Goal: Answer question/provide support: Share knowledge or assist other users

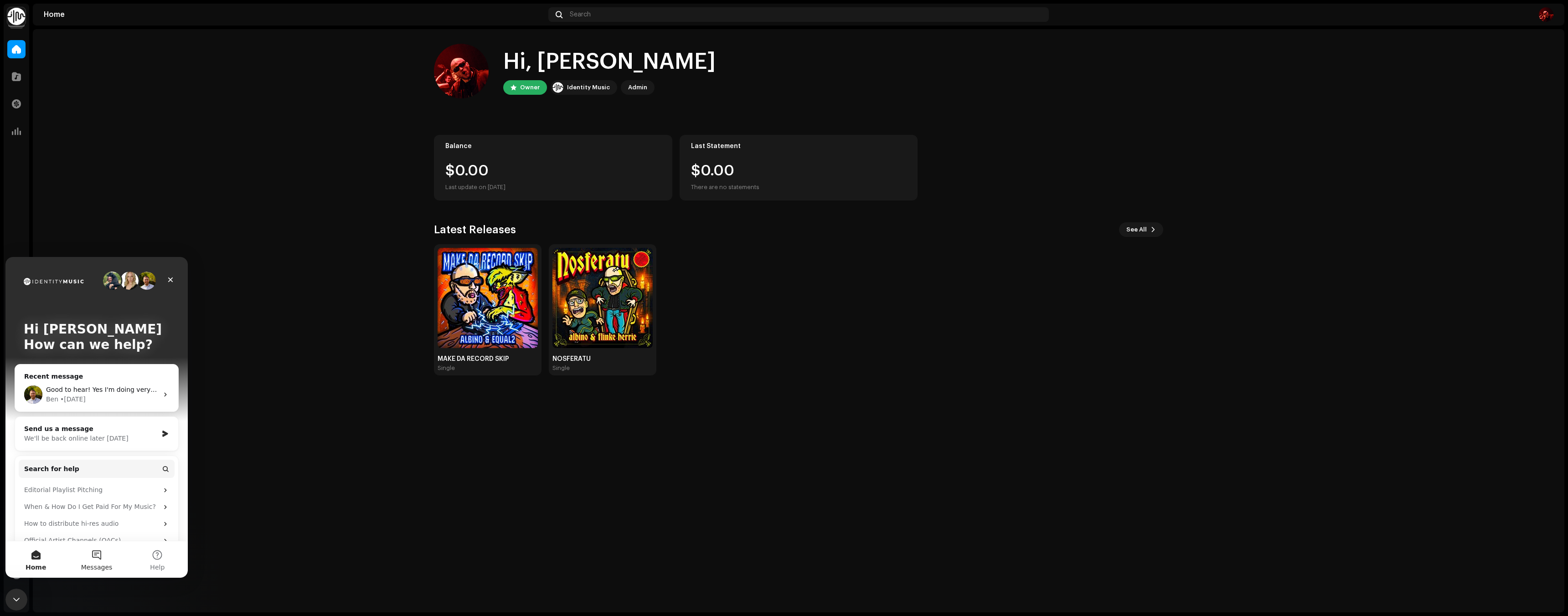
click at [94, 556] on button "Messages" at bounding box center [97, 560] width 61 height 37
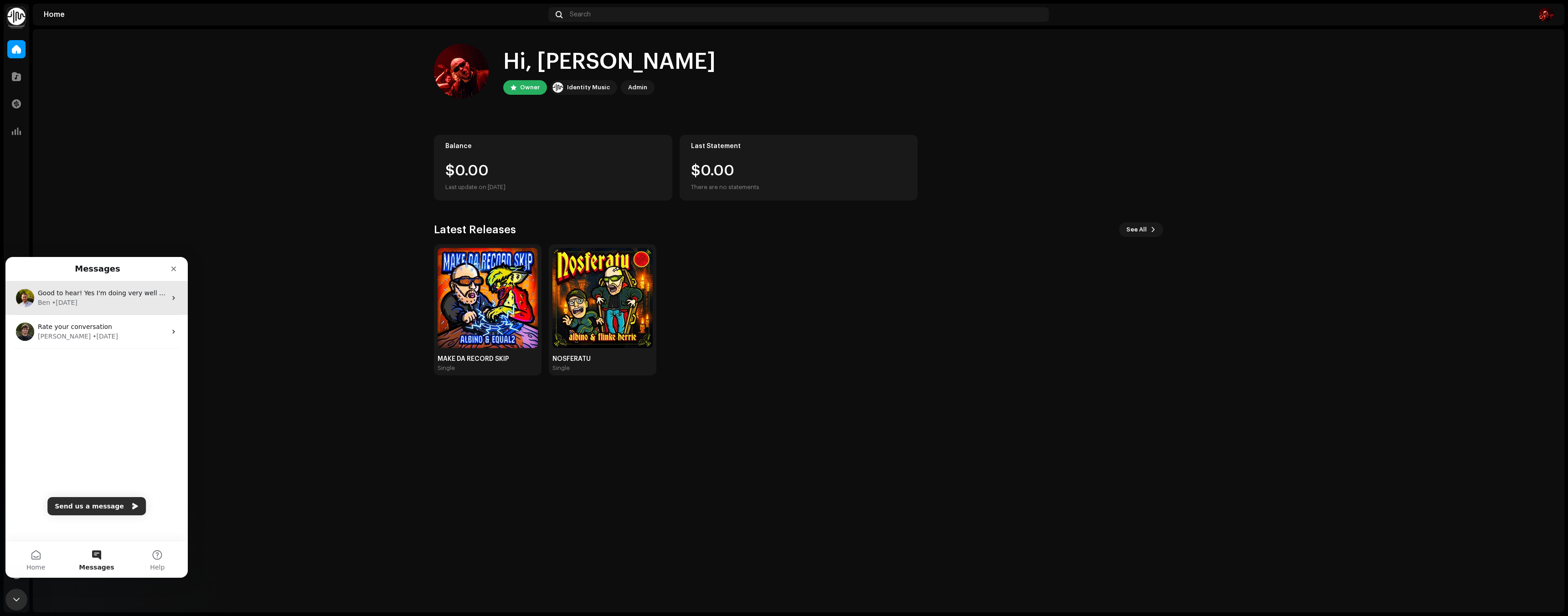
click at [88, 305] on div "Ben • 1d ago" at bounding box center [102, 303] width 128 height 10
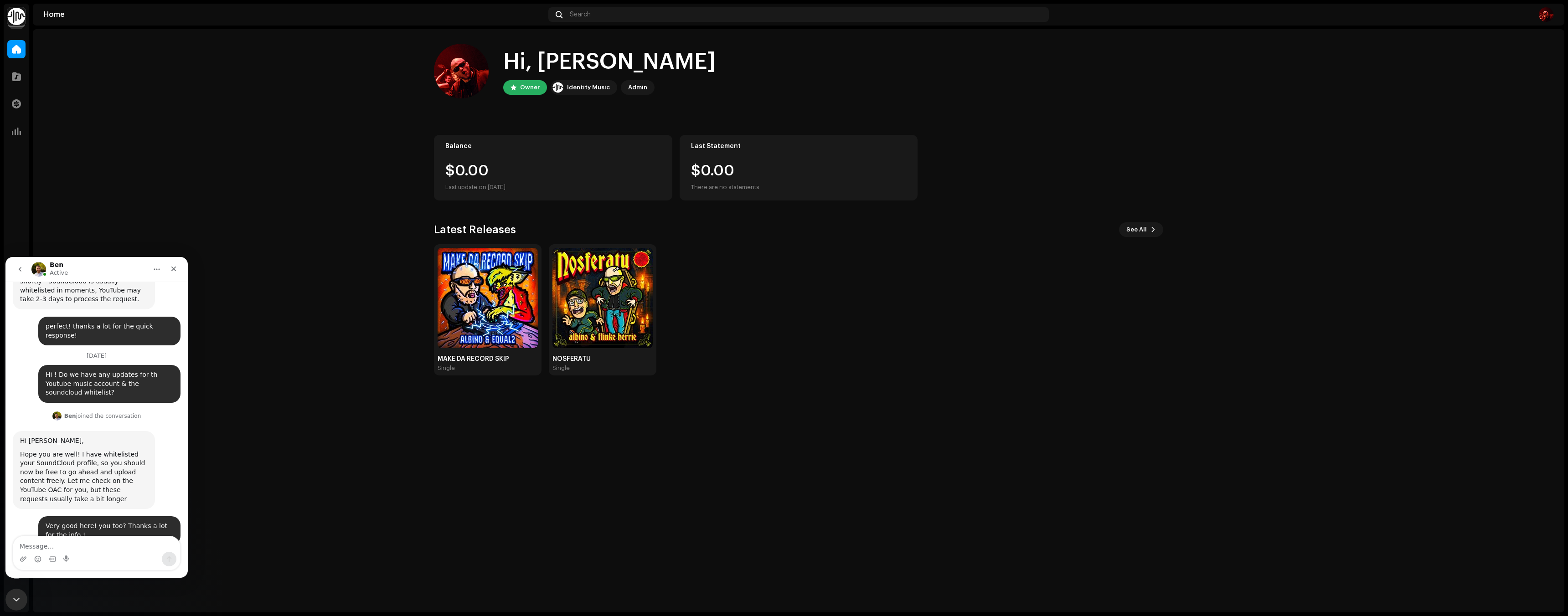
scroll to position [777, 0]
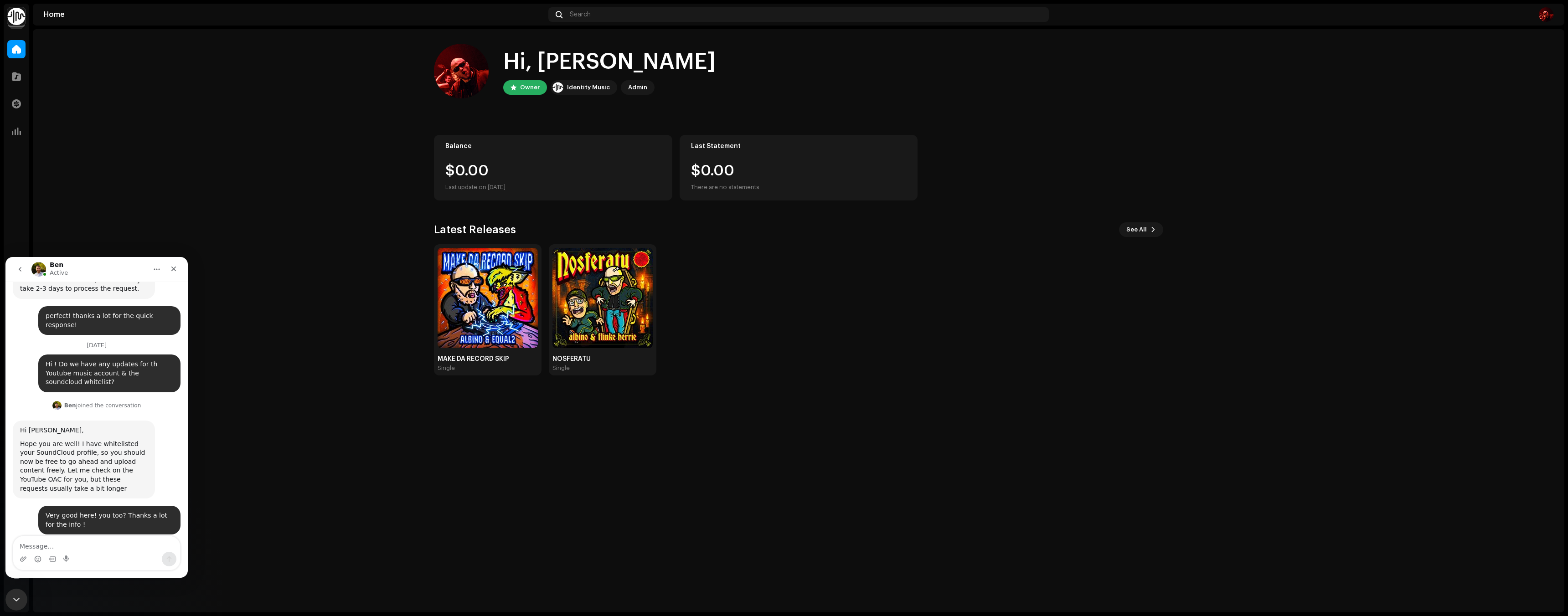
click at [86, 542] on textarea "Message…" at bounding box center [97, 544] width 167 height 15
click at [65, 547] on textarea "Good afternooon Ben," at bounding box center [97, 544] width 167 height 15
click at [81, 548] on textarea "Good afternoon Ben," at bounding box center [97, 544] width 167 height 15
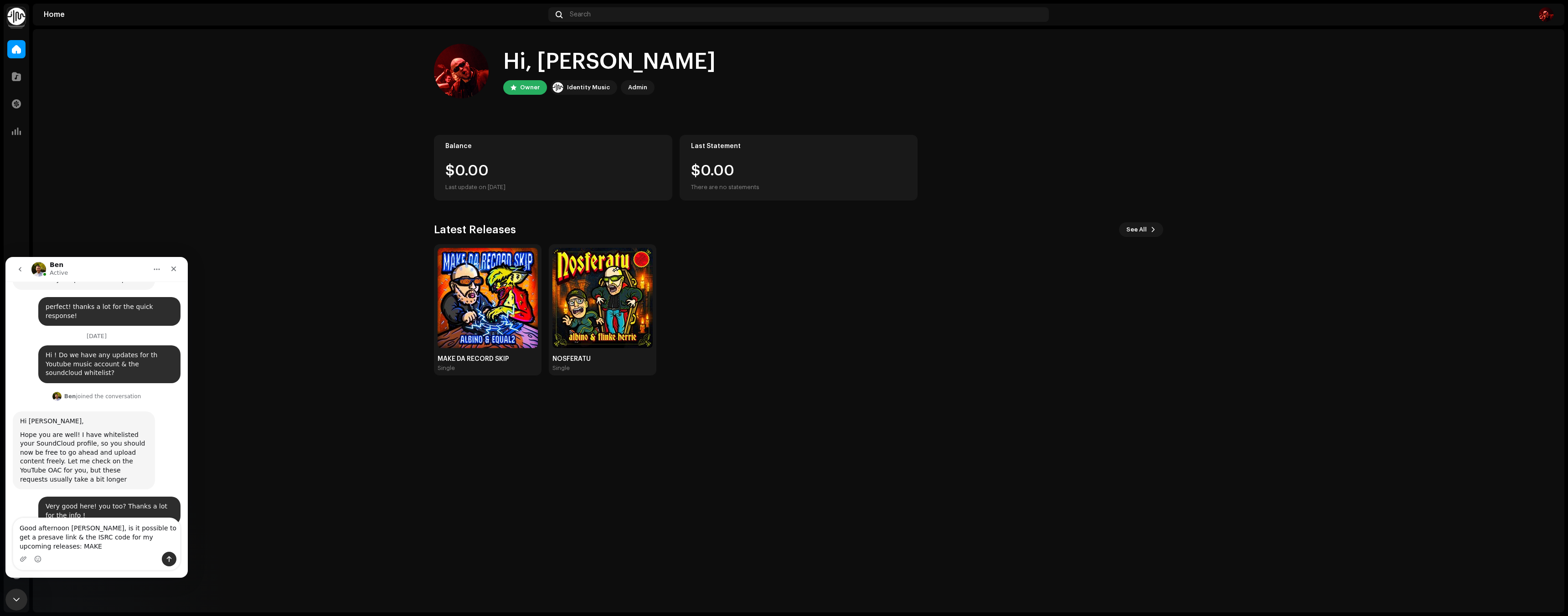
scroll to position [796, 0]
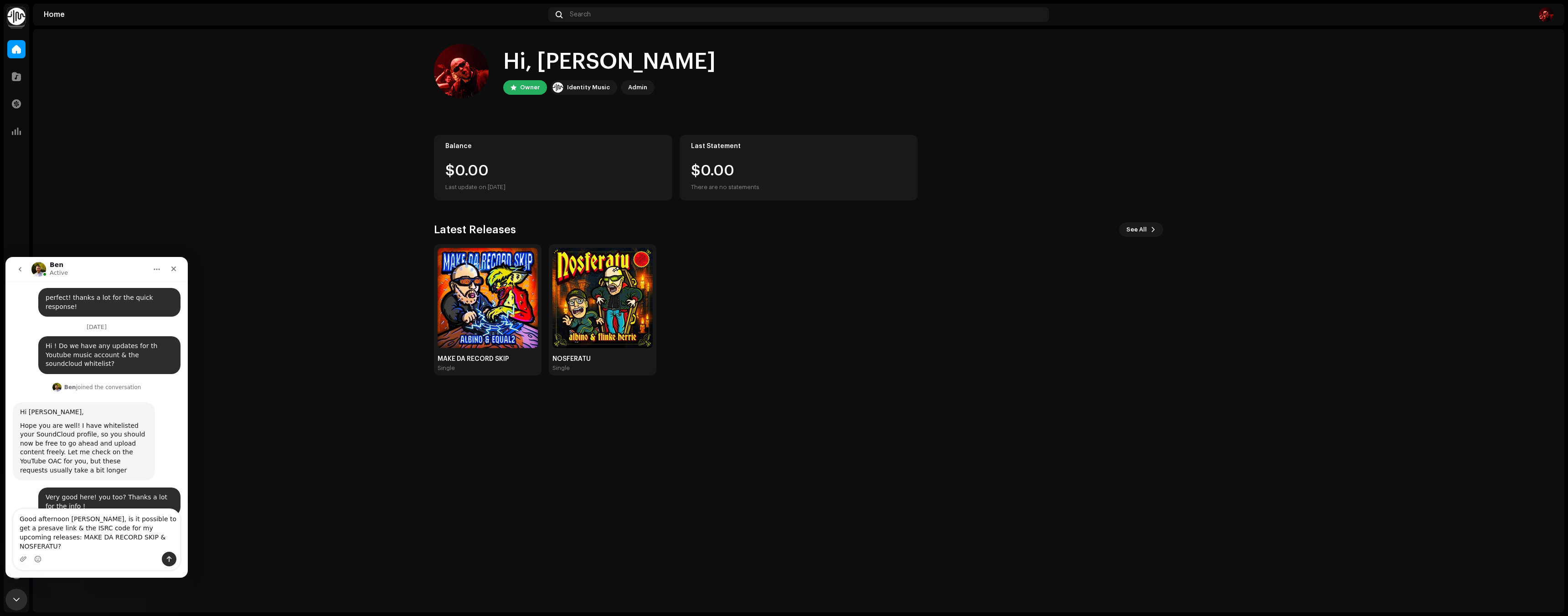
drag, startPoint x: 97, startPoint y: 545, endPoint x: 139, endPoint y: 550, distance: 42.3
click at [139, 551] on textarea "Good afternoon Ben, is it possible to get a presave link & the ISRC code for my…" at bounding box center [97, 530] width 167 height 43
click at [19, 547] on textarea "Good afternoon Ben, is it possible to get a presave link & the ISRC code for my…" at bounding box center [97, 530] width 167 height 43
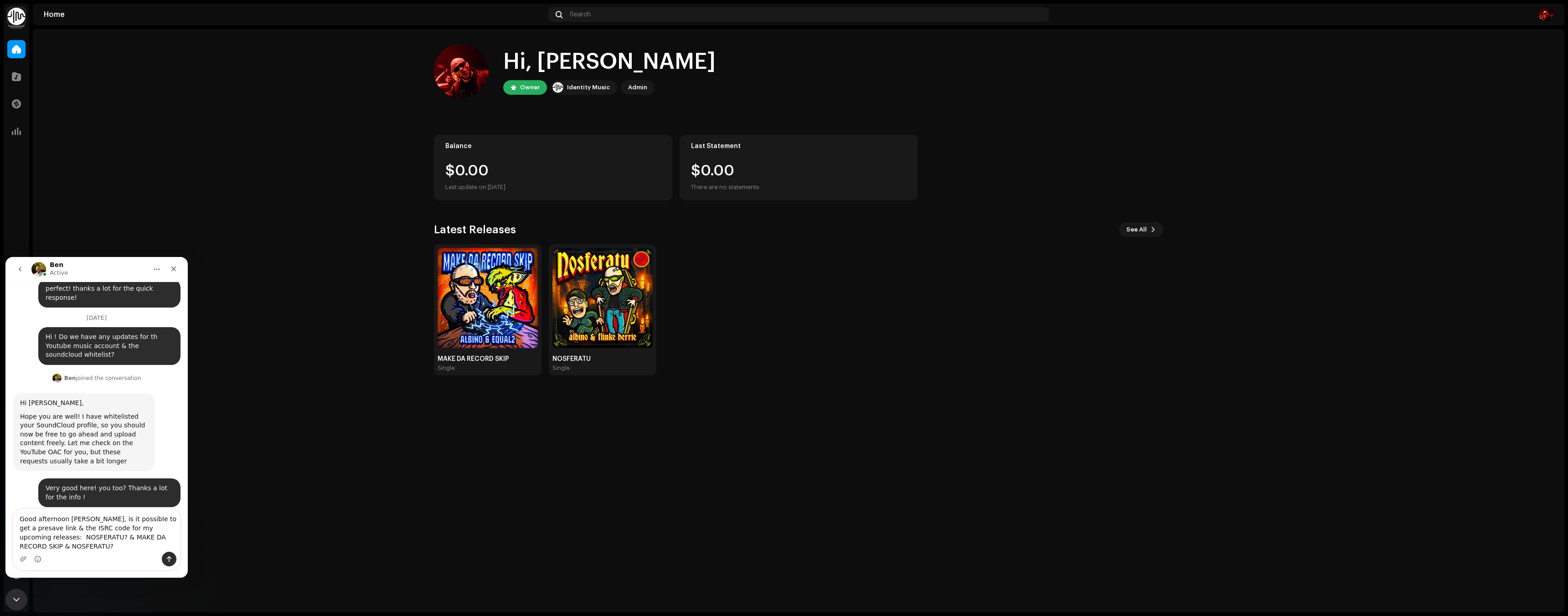
drag, startPoint x: 66, startPoint y: 547, endPoint x: 146, endPoint y: 533, distance: 81.2
click at [139, 534] on textarea "Good afternoon Ben, is it possible to get a presave link & the ISRC code for my…" at bounding box center [97, 530] width 167 height 43
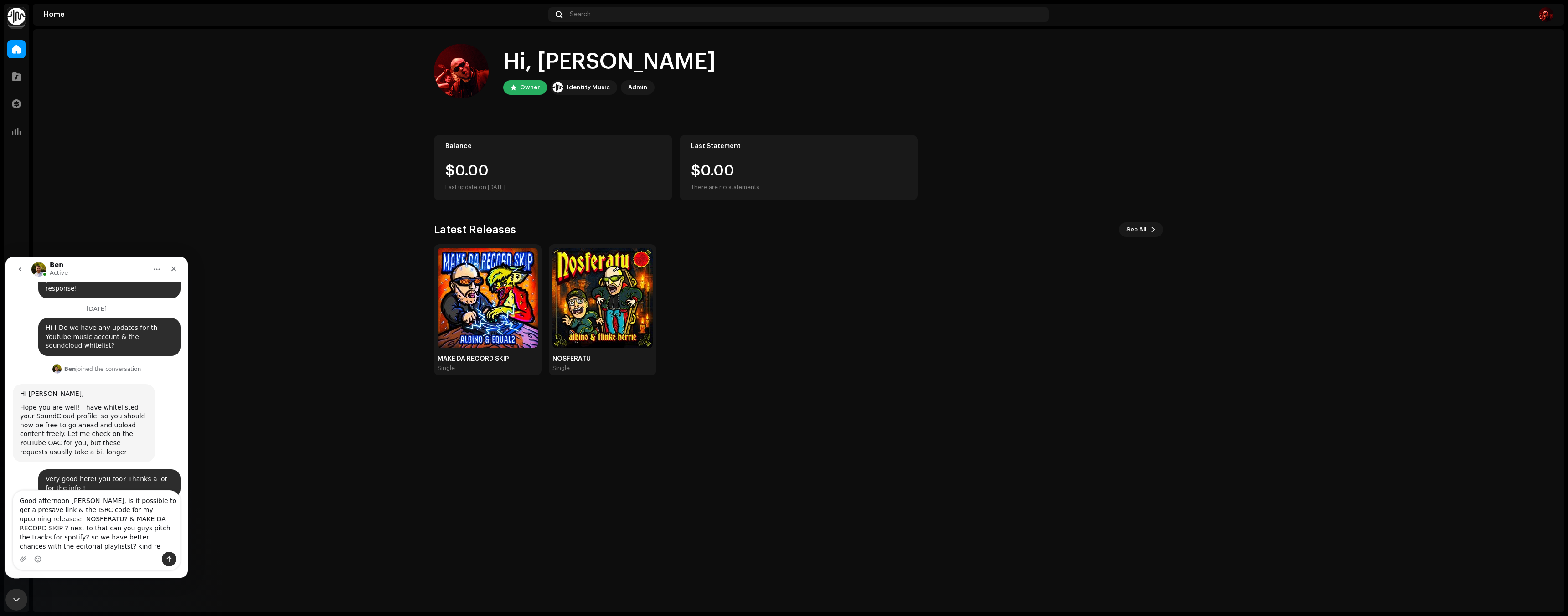
scroll to position [823, 0]
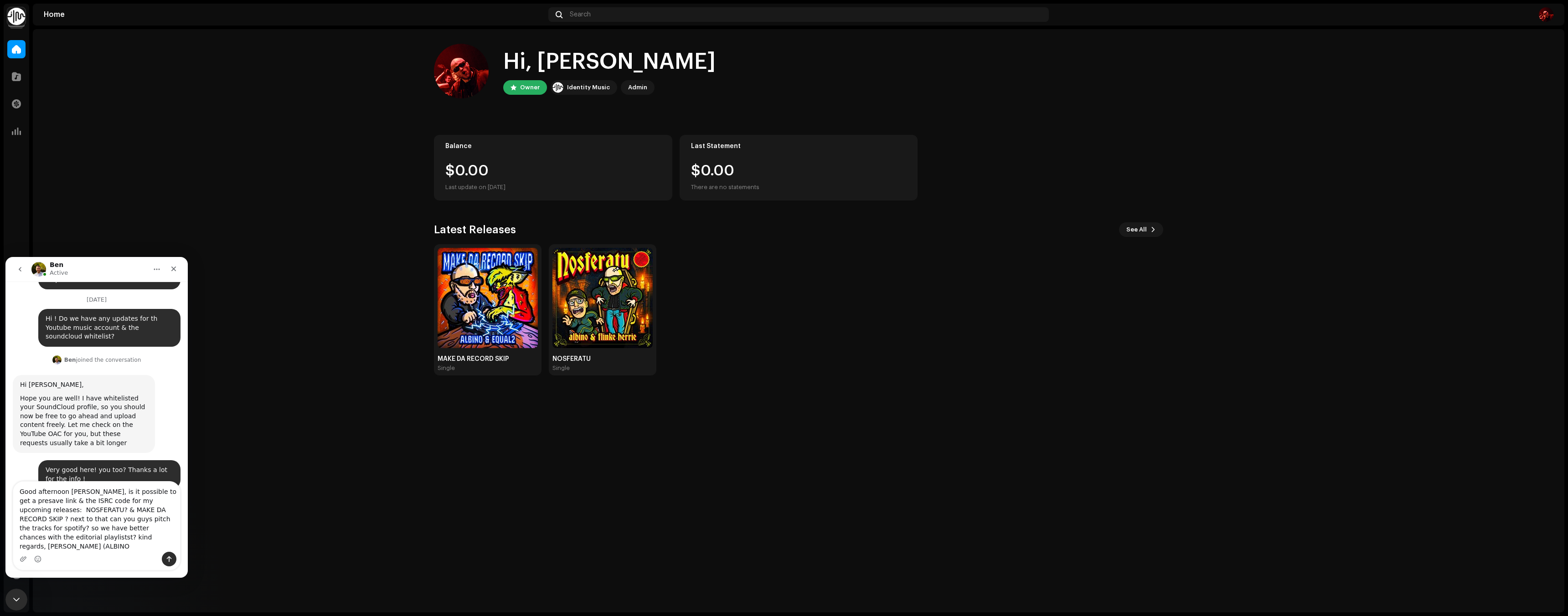
type textarea "Good afternoon [PERSON_NAME], is it possible to get a presave link & the ISRC c…"
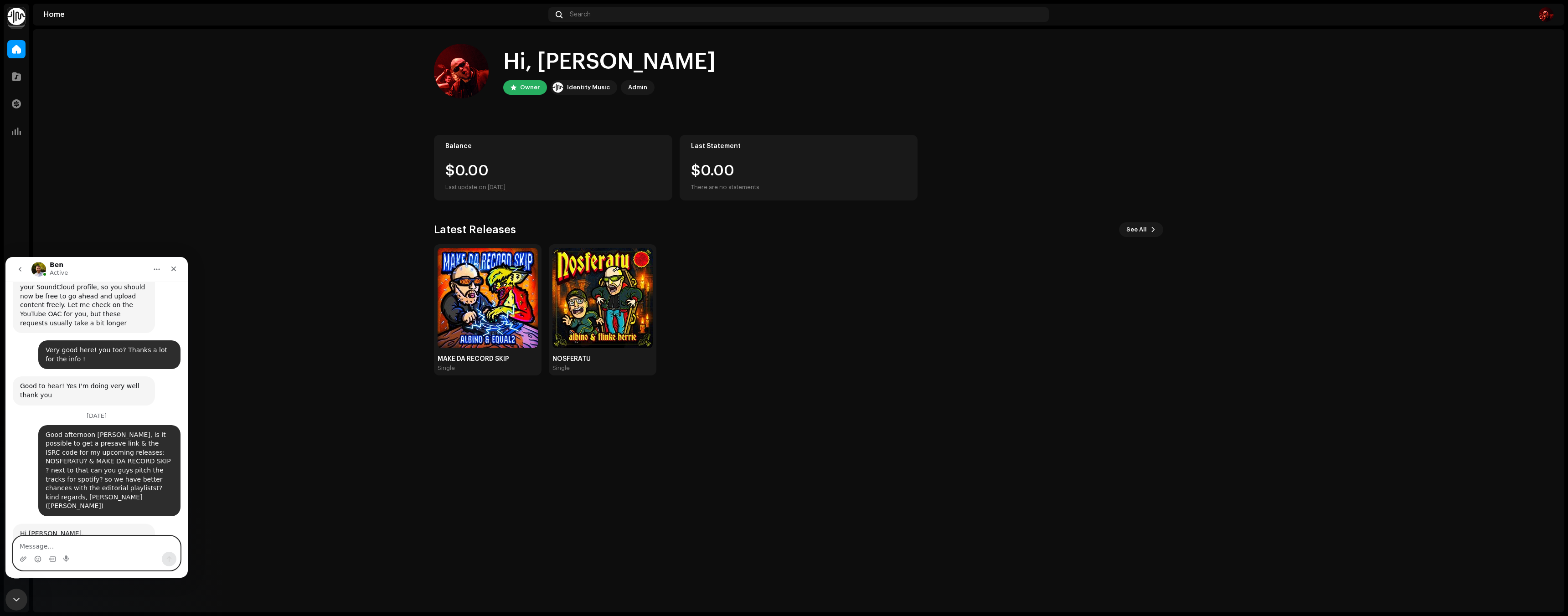
scroll to position [956, 0]
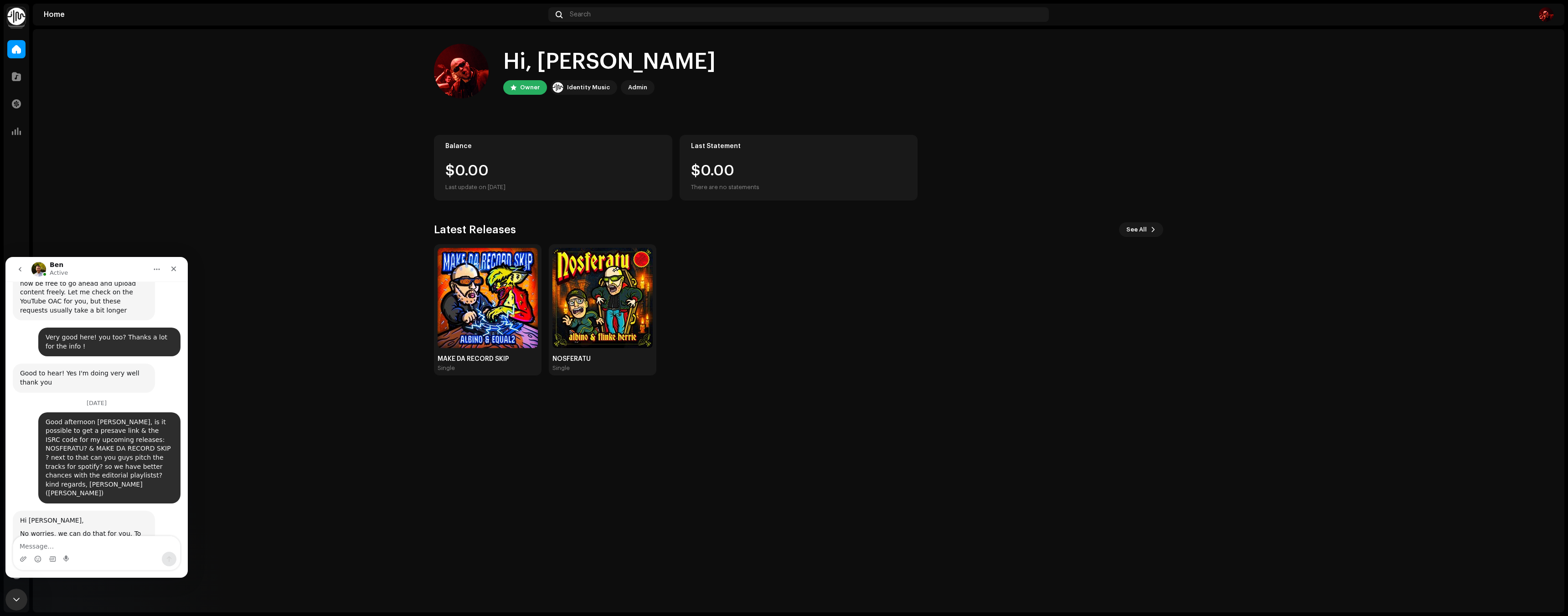
drag, startPoint x: 94, startPoint y: 489, endPoint x: 131, endPoint y: 493, distance: 37.2
click at [131, 530] on div "No worries, we can do that for you. To request the fanlink and pitching, make s…" at bounding box center [84, 556] width 128 height 54
click at [124, 530] on div "No worries, we can do that for you. To request the fanlink and pitching, make s…" at bounding box center [84, 556] width 128 height 54
click at [114, 557] on link "Release Promotion Form" at bounding box center [75, 561] width 77 height 7
click at [110, 548] on textarea "Message…" at bounding box center [97, 544] width 167 height 15
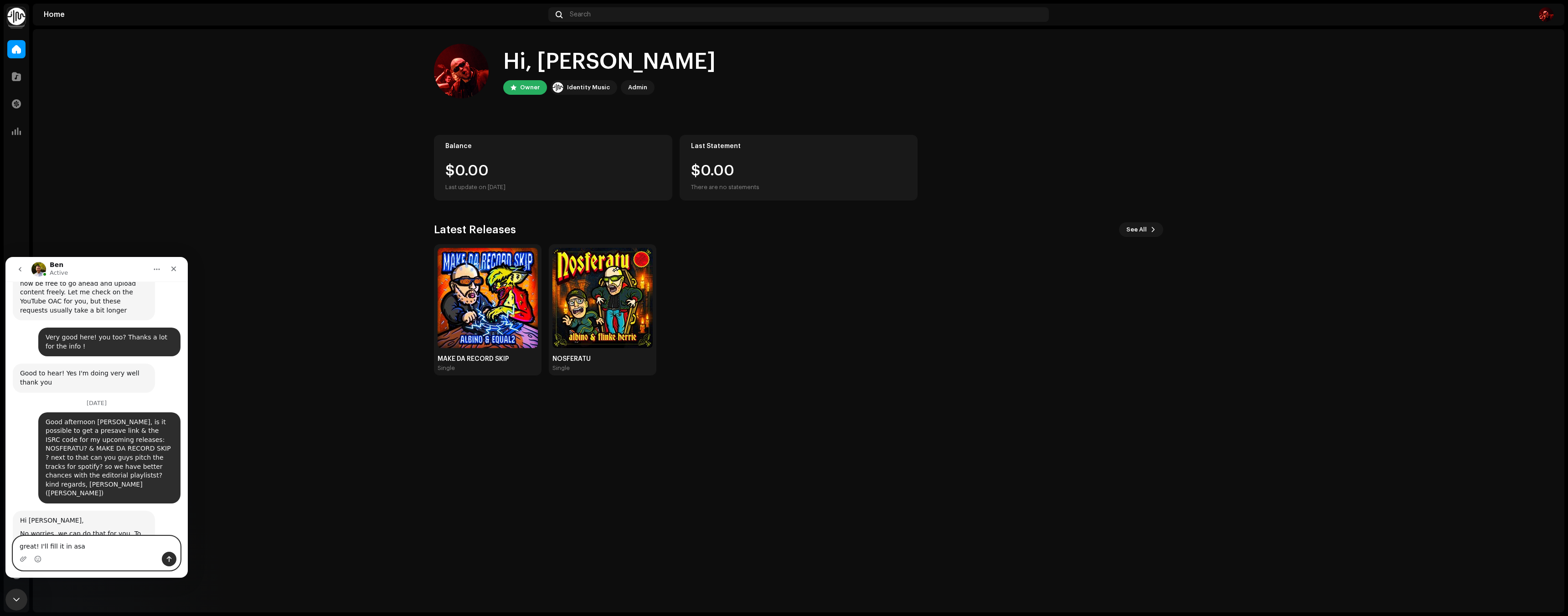
type textarea "great! I'll fill it in asap"
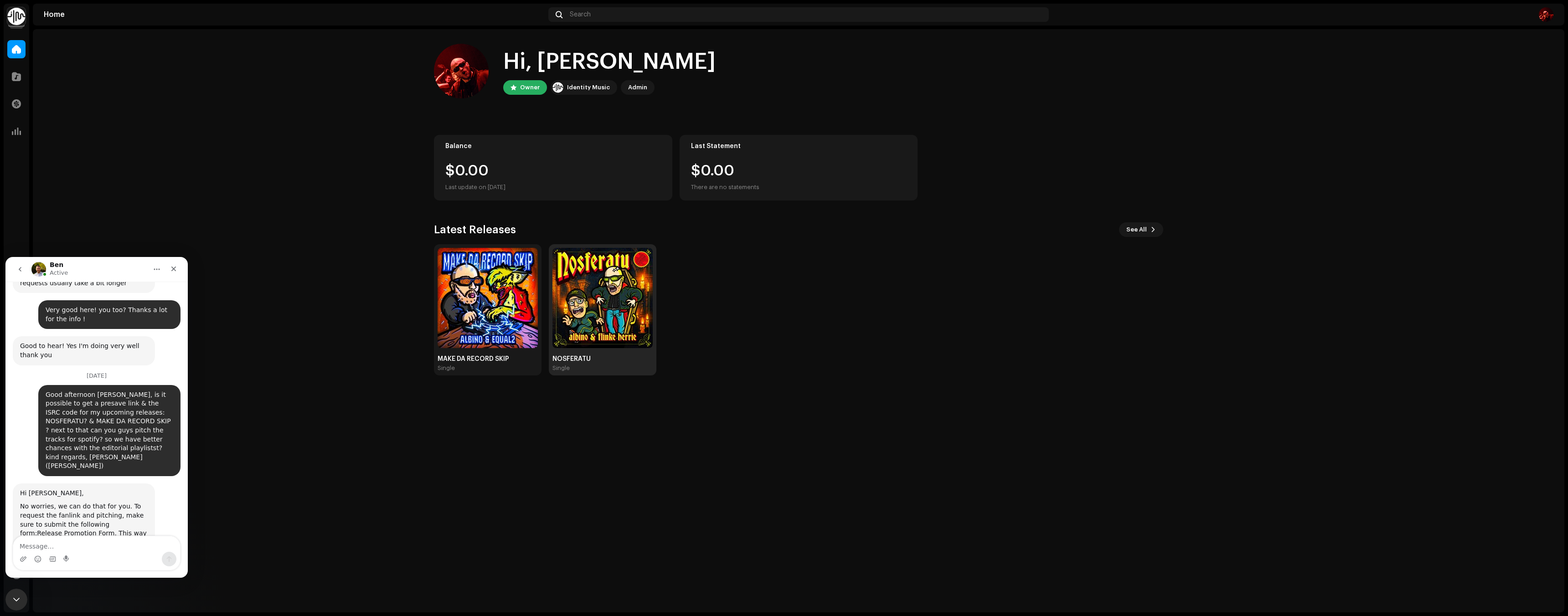
click at [585, 317] on img at bounding box center [603, 298] width 100 height 100
drag, startPoint x: 599, startPoint y: 424, endPoint x: 604, endPoint y: 380, distance: 44.3
click at [599, 424] on div "Hi, Eric Owner Identity Music Admin Balance $0.00 Last update on Oct 7, 2025 La…" at bounding box center [799, 321] width 1531 height 584
click at [599, 337] on img at bounding box center [603, 298] width 100 height 100
click at [18, 75] on span at bounding box center [16, 77] width 9 height 7
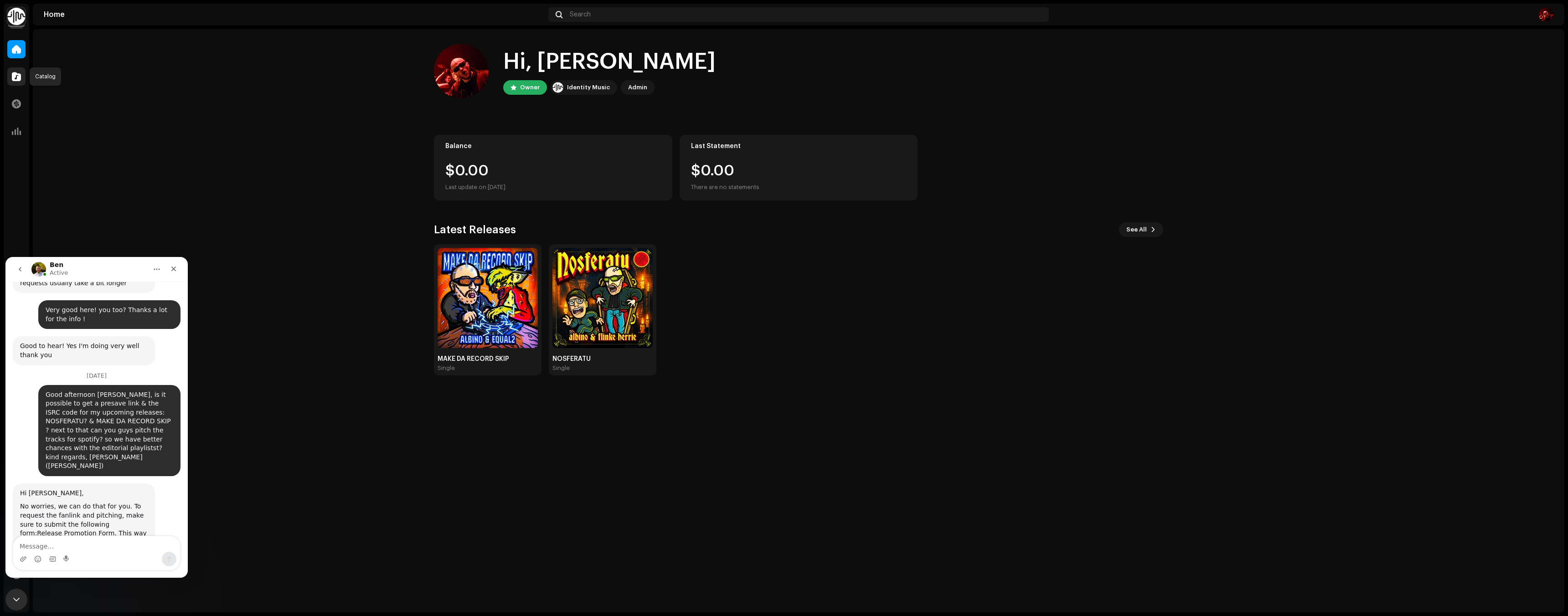
click at [13, 79] on span at bounding box center [16, 77] width 9 height 7
click at [177, 271] on div "Close" at bounding box center [173, 268] width 16 height 16
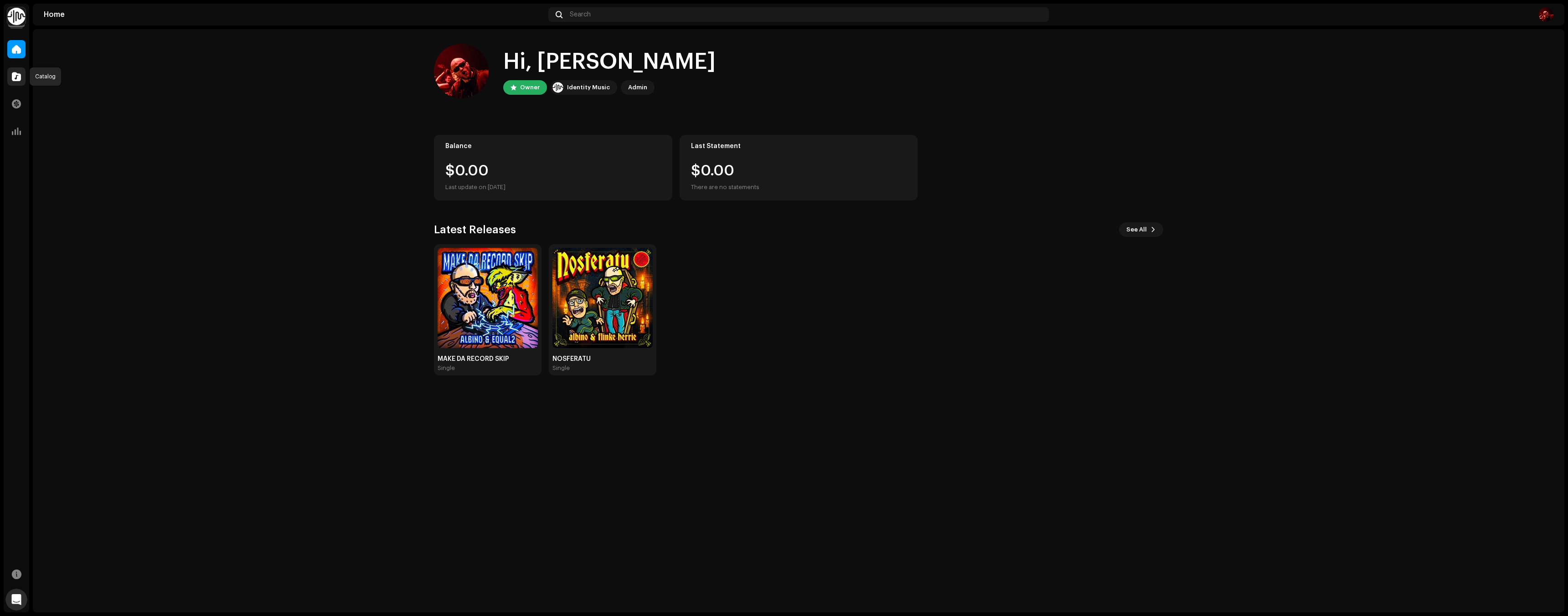
click at [13, 73] on span at bounding box center [16, 77] width 9 height 7
click at [14, 106] on span at bounding box center [16, 104] width 9 height 7
click at [16, 131] on span at bounding box center [16, 131] width 9 height 7
click at [612, 343] on img at bounding box center [603, 298] width 100 height 100
click at [581, 322] on img at bounding box center [603, 298] width 100 height 100
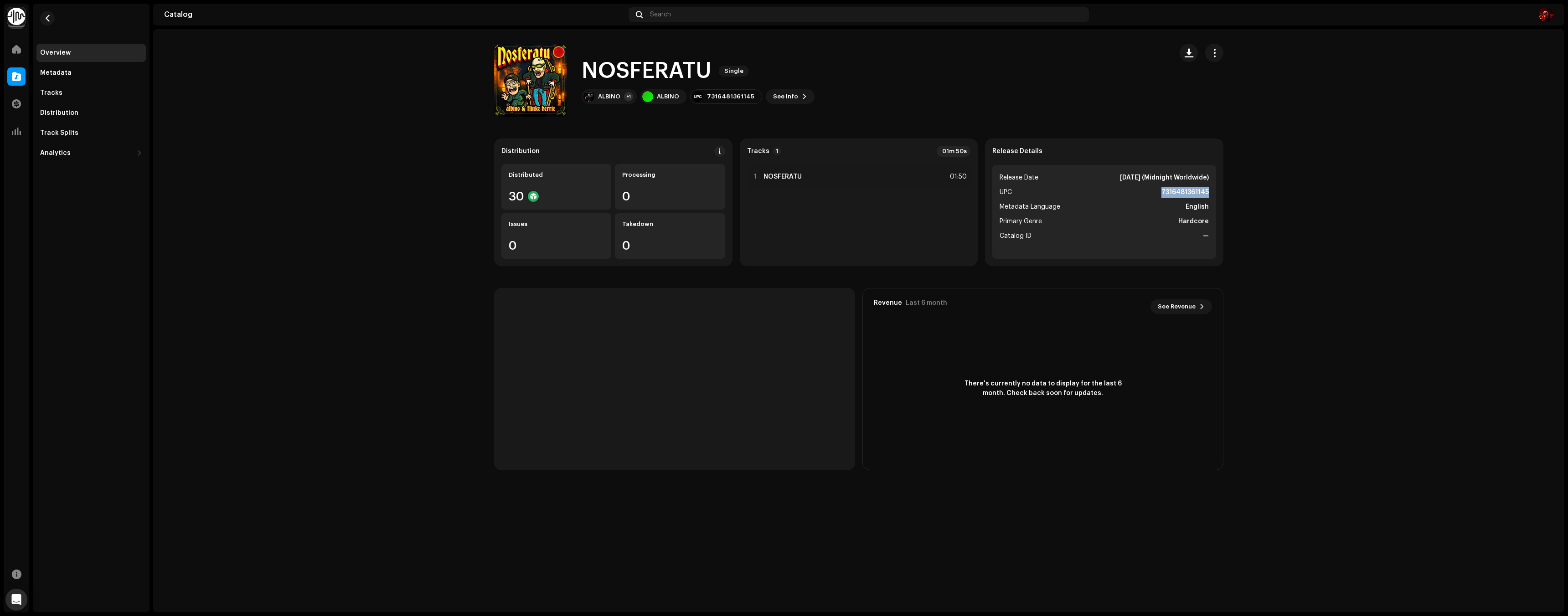
drag, startPoint x: 1161, startPoint y: 192, endPoint x: 1261, endPoint y: 195, distance: 100.0
click at [1261, 195] on catalog-releases-details-overview "NOSFERATU Single NOSFERATU Single ALBINO +1 ALBINO 7316481361145 See Info Distr…" at bounding box center [859, 257] width 1411 height 456
copy strong "7316481361145"
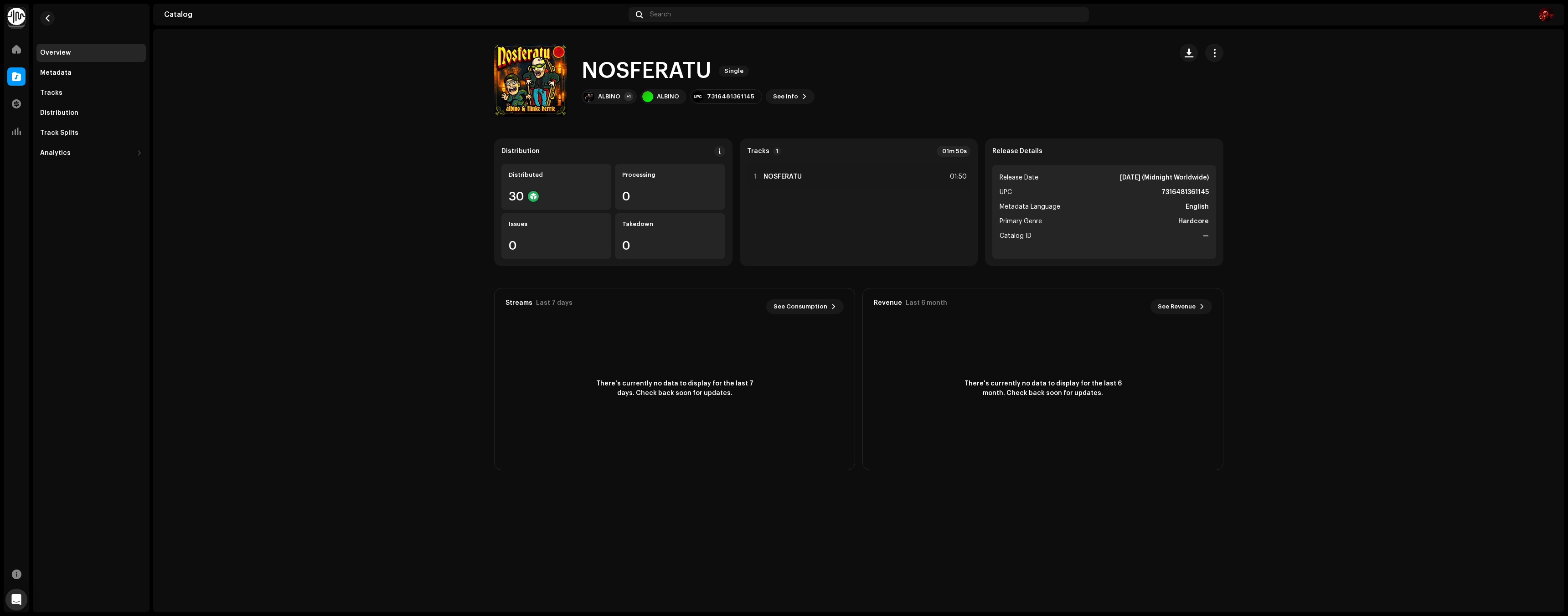
click at [1058, 225] on li "Primary Genre Hardcore" at bounding box center [1104, 222] width 209 height 11
click at [783, 96] on span "See Info" at bounding box center [785, 97] width 25 height 18
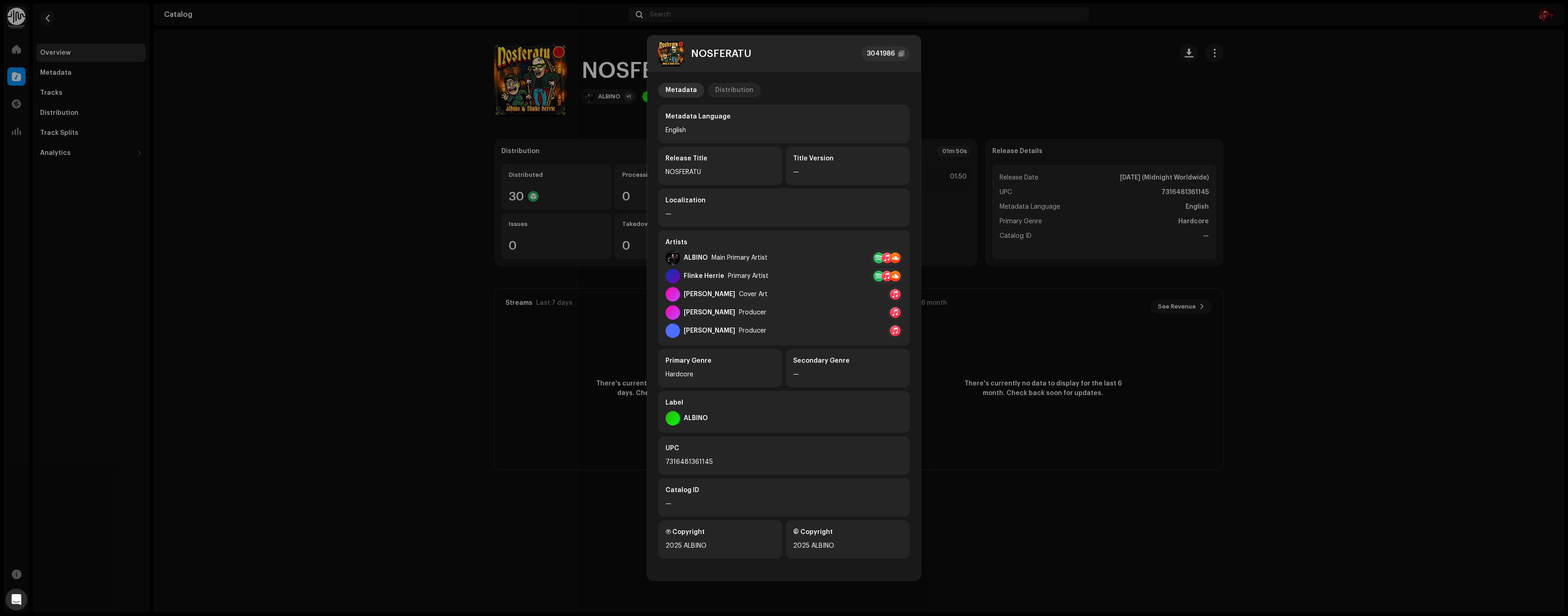
click at [724, 94] on div "Distribution" at bounding box center [734, 90] width 38 height 15
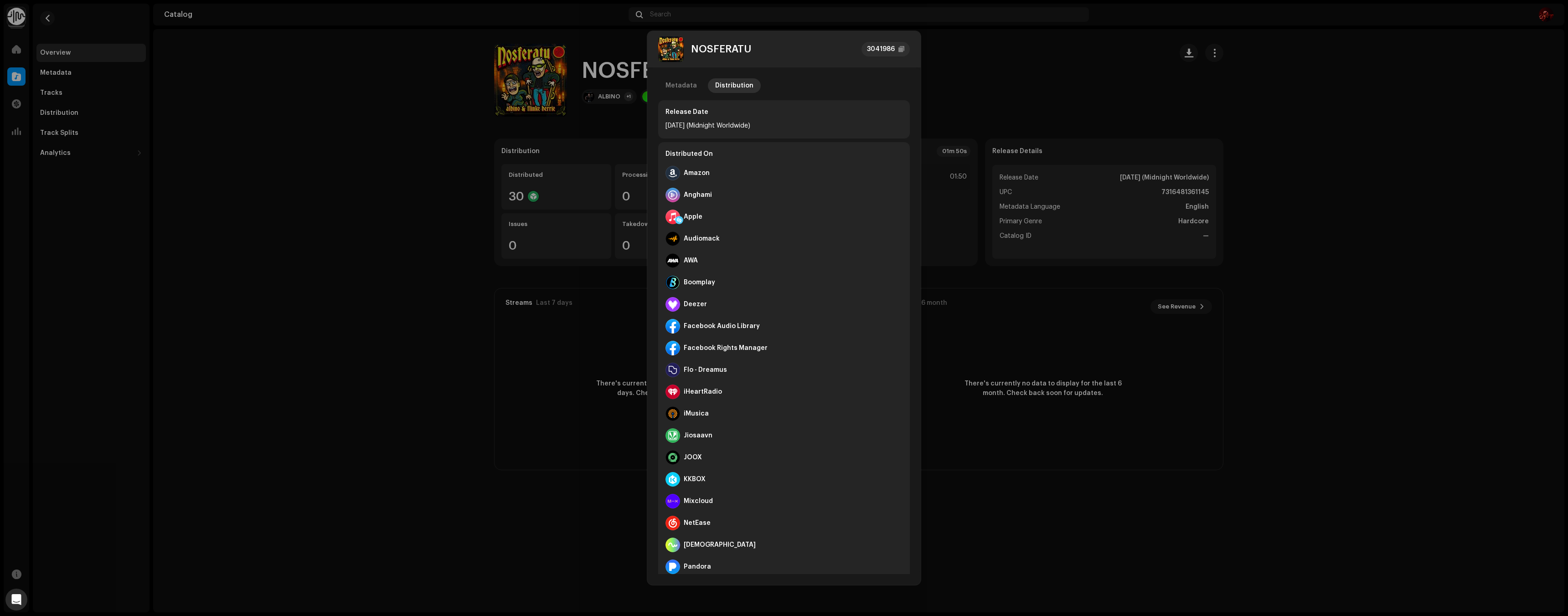
scroll to position [262, 0]
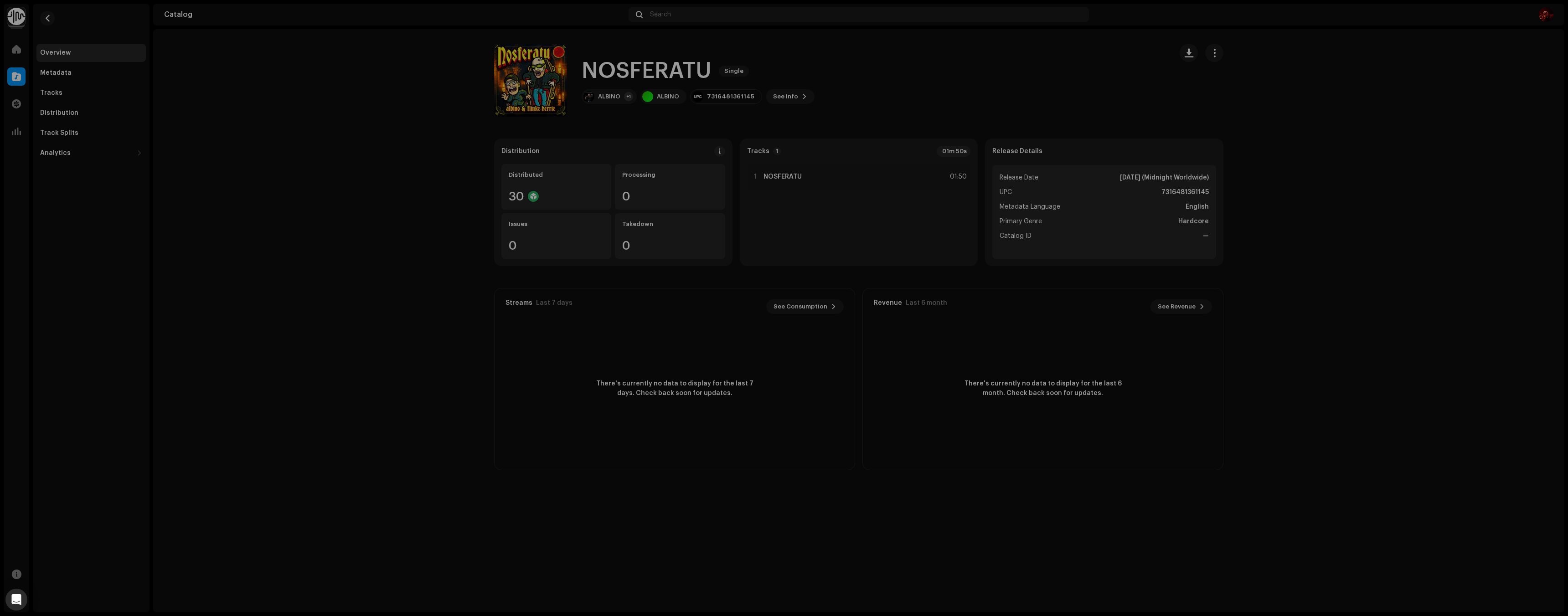
click at [1008, 68] on div "NOSFERATU 3041986 Metadata Distribution Release Date [DATE] (Midnight Worldwide…" at bounding box center [784, 308] width 1568 height 616
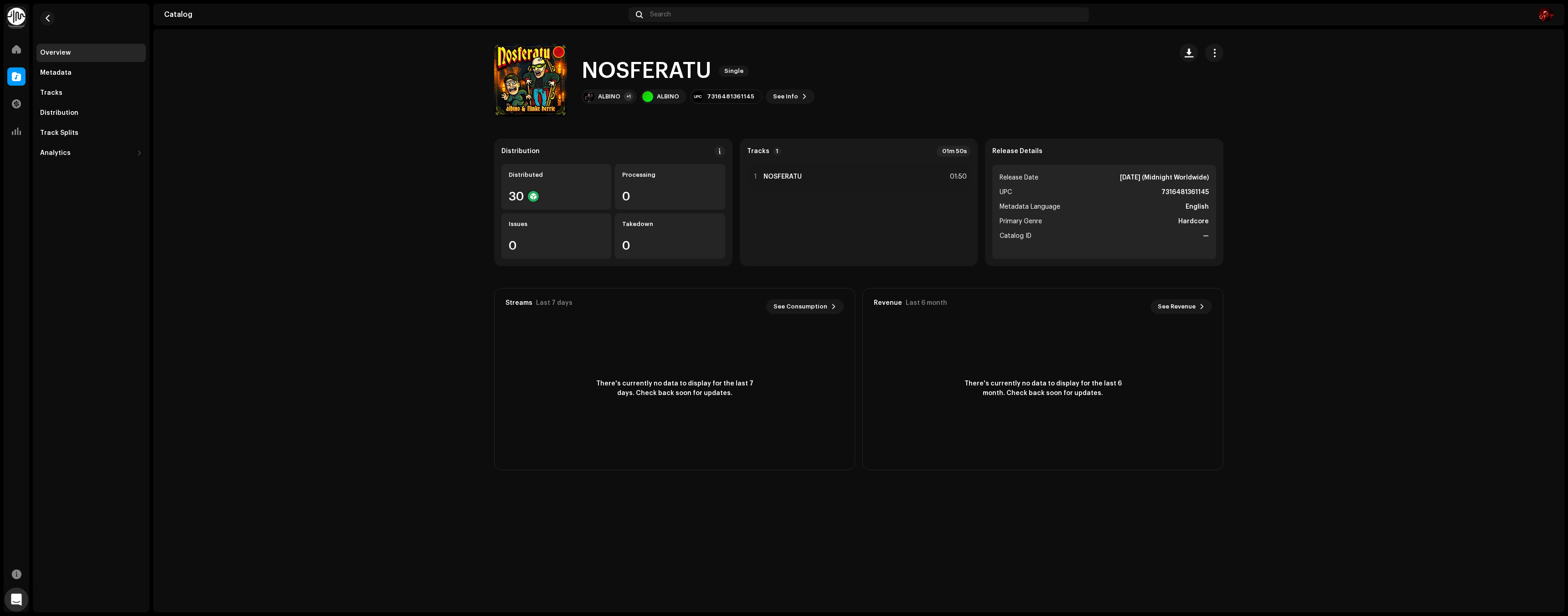
click at [10, 604] on div "Open Intercom Messenger" at bounding box center [16, 600] width 24 height 24
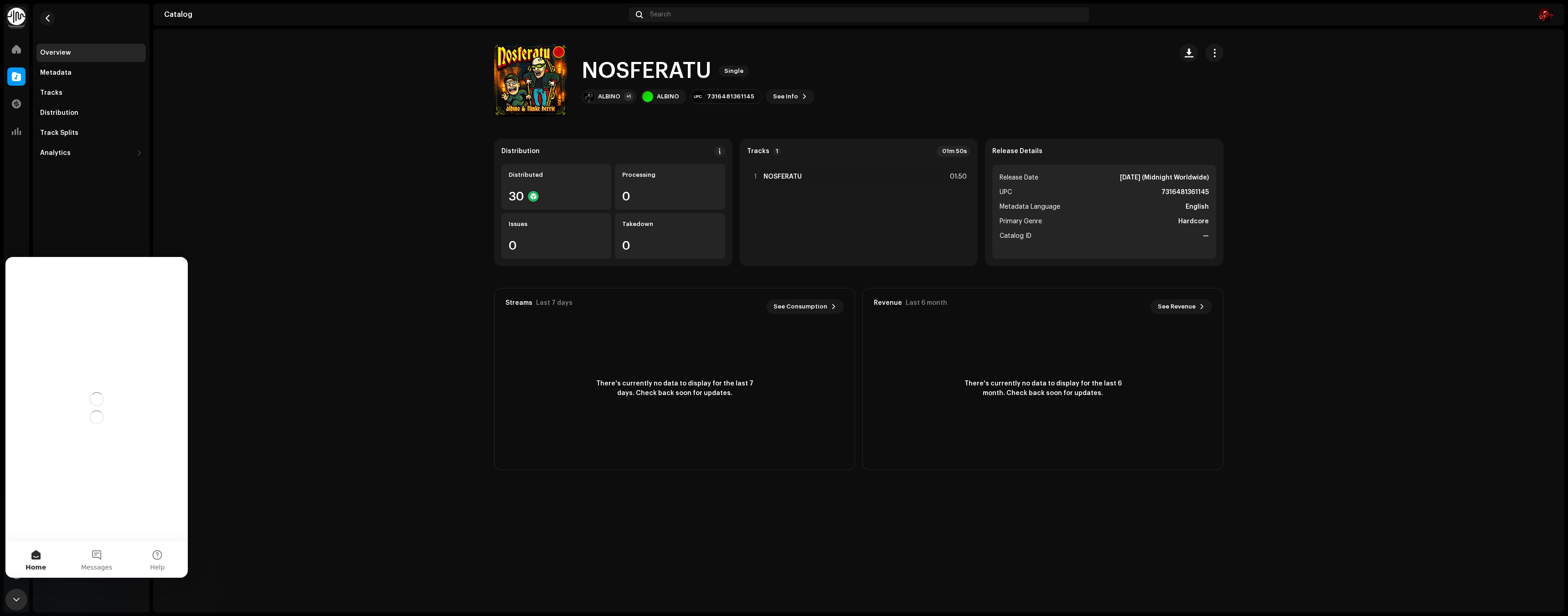
scroll to position [0, 0]
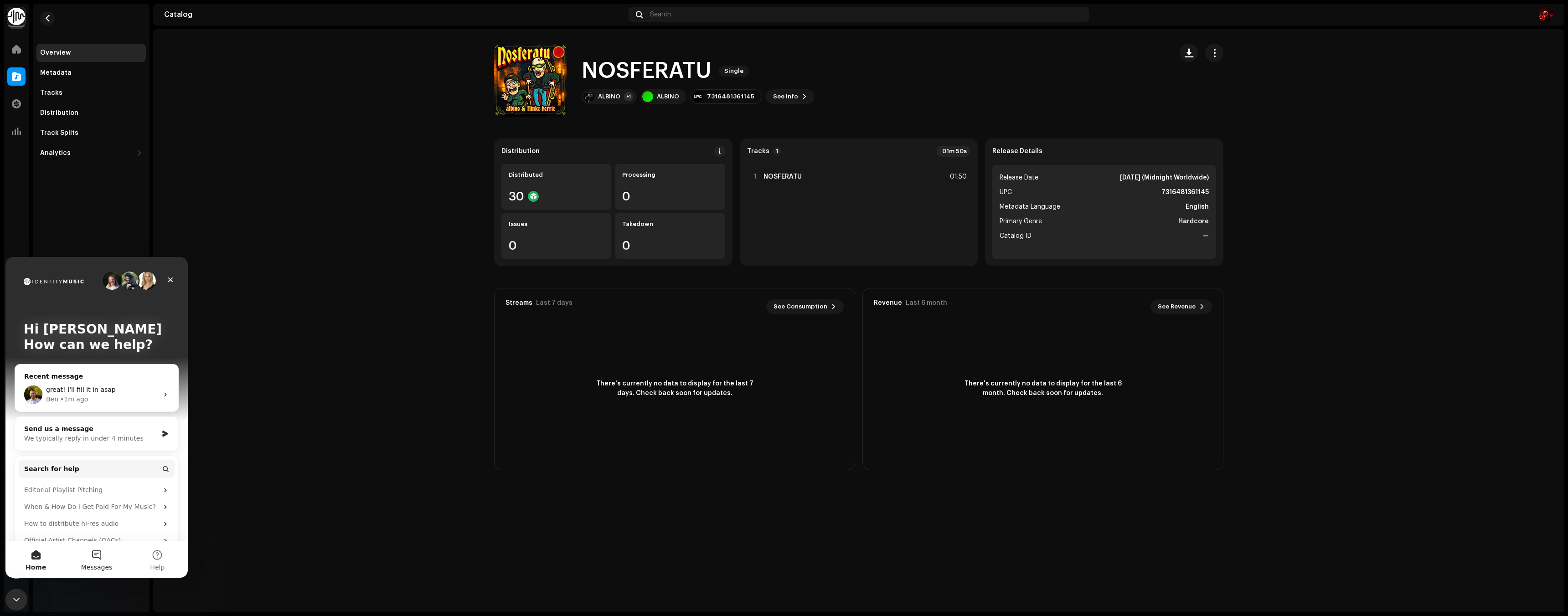
click at [87, 556] on button "Messages" at bounding box center [97, 560] width 61 height 37
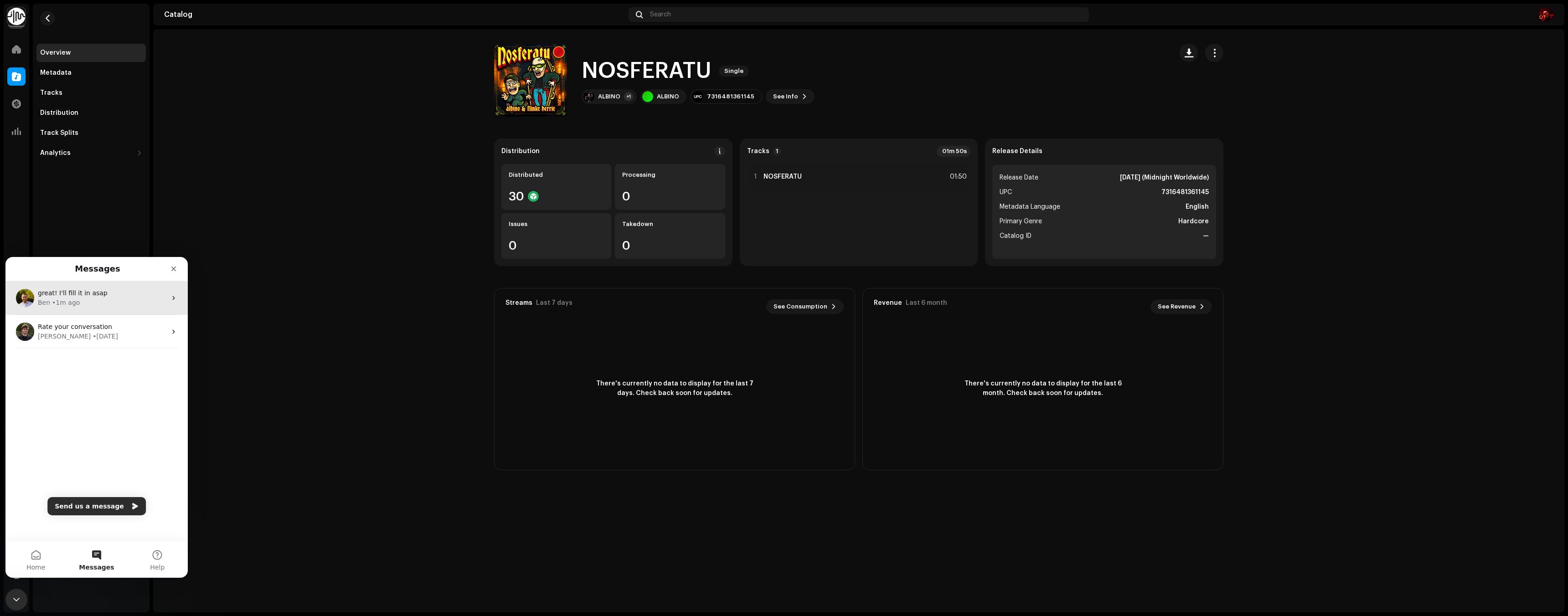
click at [58, 303] on div "• 1m ago" at bounding box center [66, 303] width 28 height 10
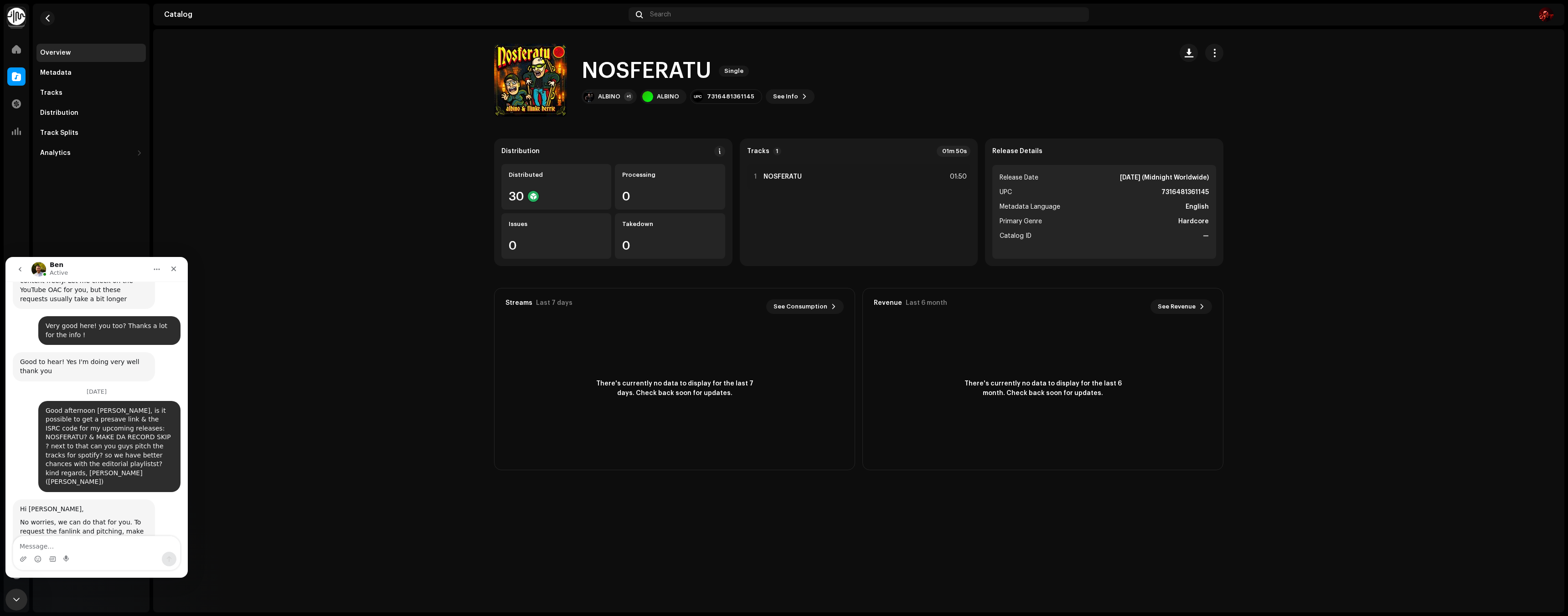
click at [95, 555] on div "Intercom messenger" at bounding box center [97, 559] width 167 height 15
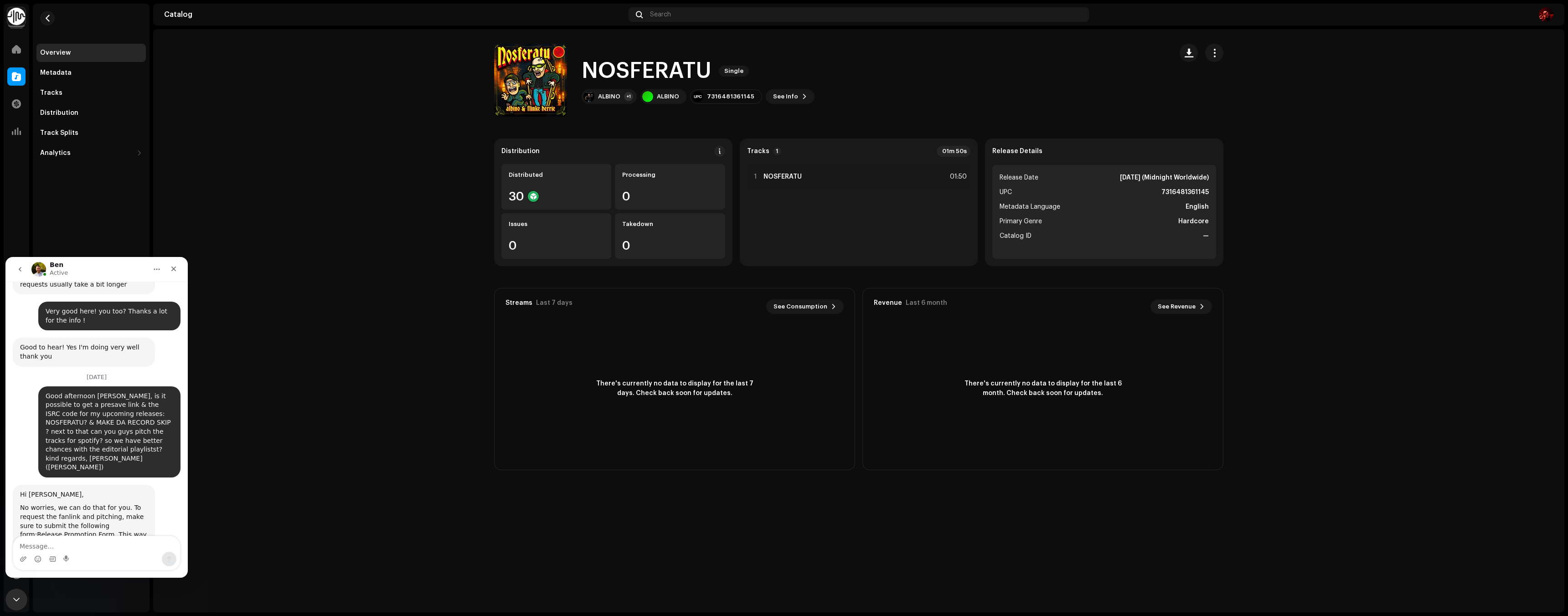
scroll to position [982, 0]
click at [97, 550] on textarea "Message…" at bounding box center [97, 544] width 167 height 15
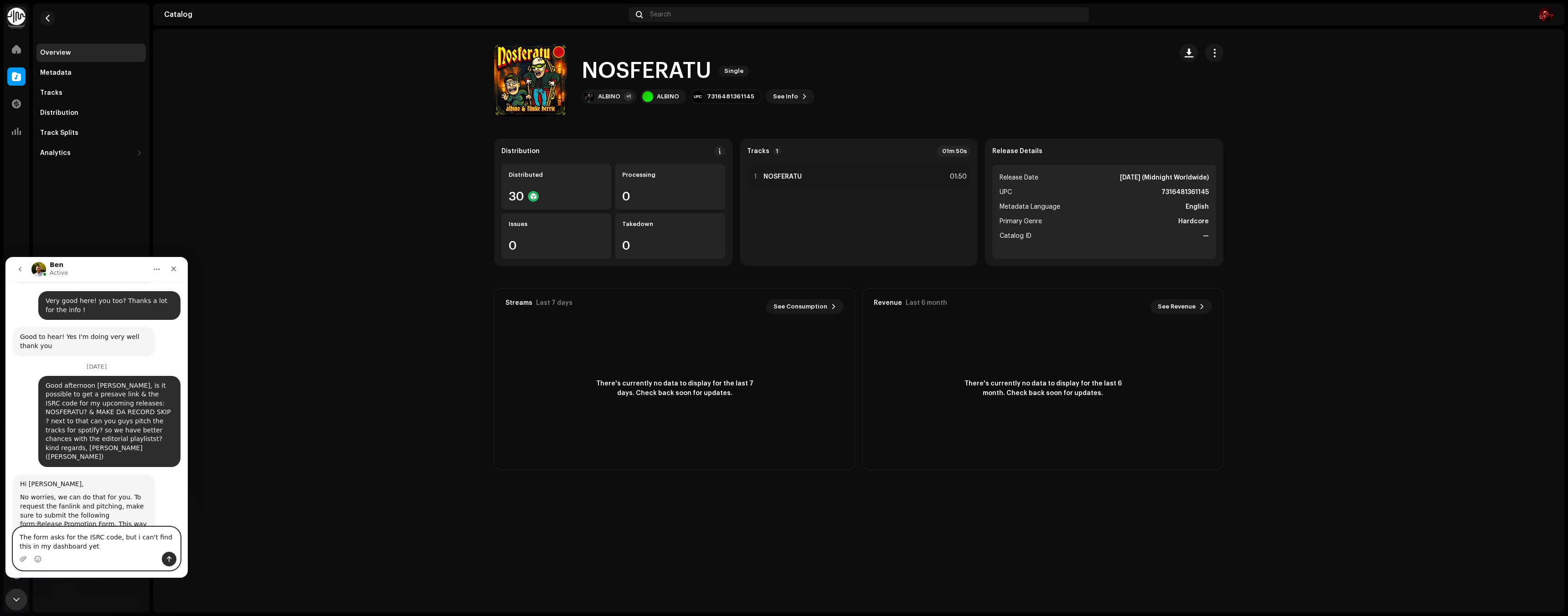
drag, startPoint x: 82, startPoint y: 547, endPoint x: 72, endPoint y: 545, distance: 10.2
click at [72, 545] on textarea "The form asks for the ISRC code, but i can't find this in my dashboard yet" at bounding box center [97, 539] width 167 height 24
type textarea "The form asks for the ISRC code, but i can't find this in my dashboard"
click at [531, 82] on span "button" at bounding box center [530, 80] width 7 height 7
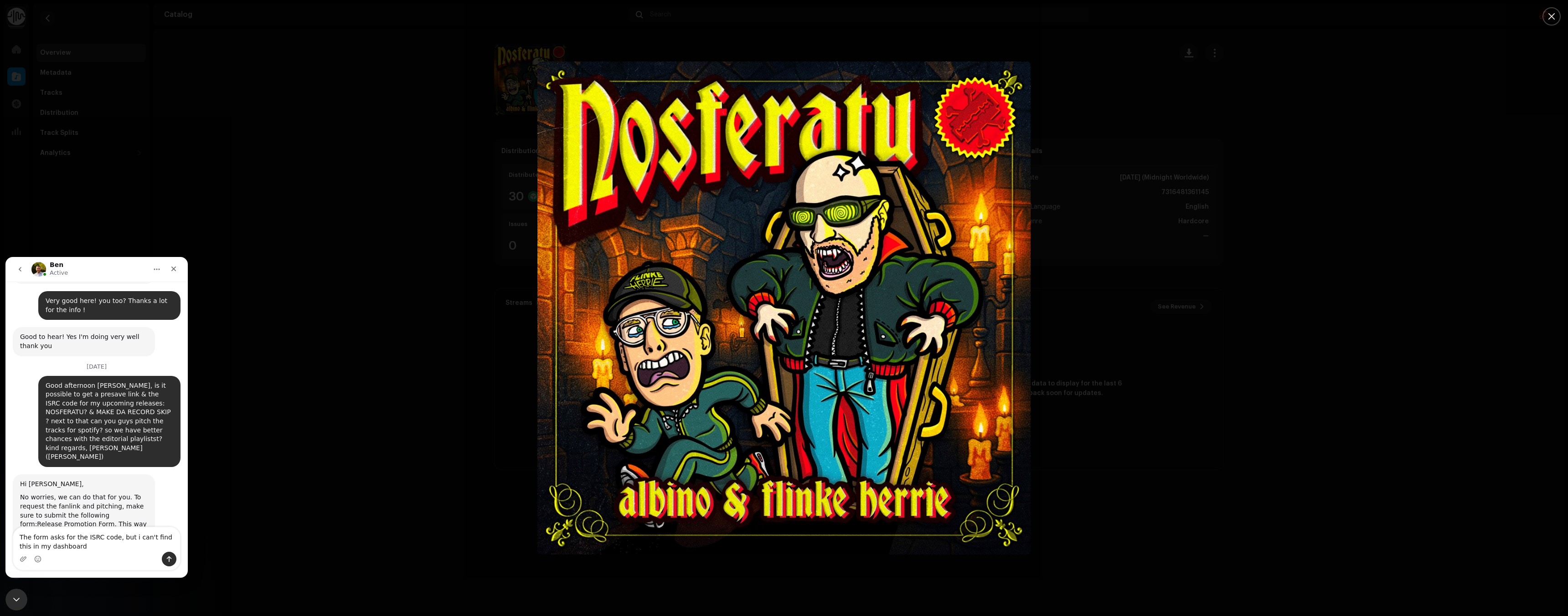
click at [464, 201] on div at bounding box center [784, 308] width 1568 height 616
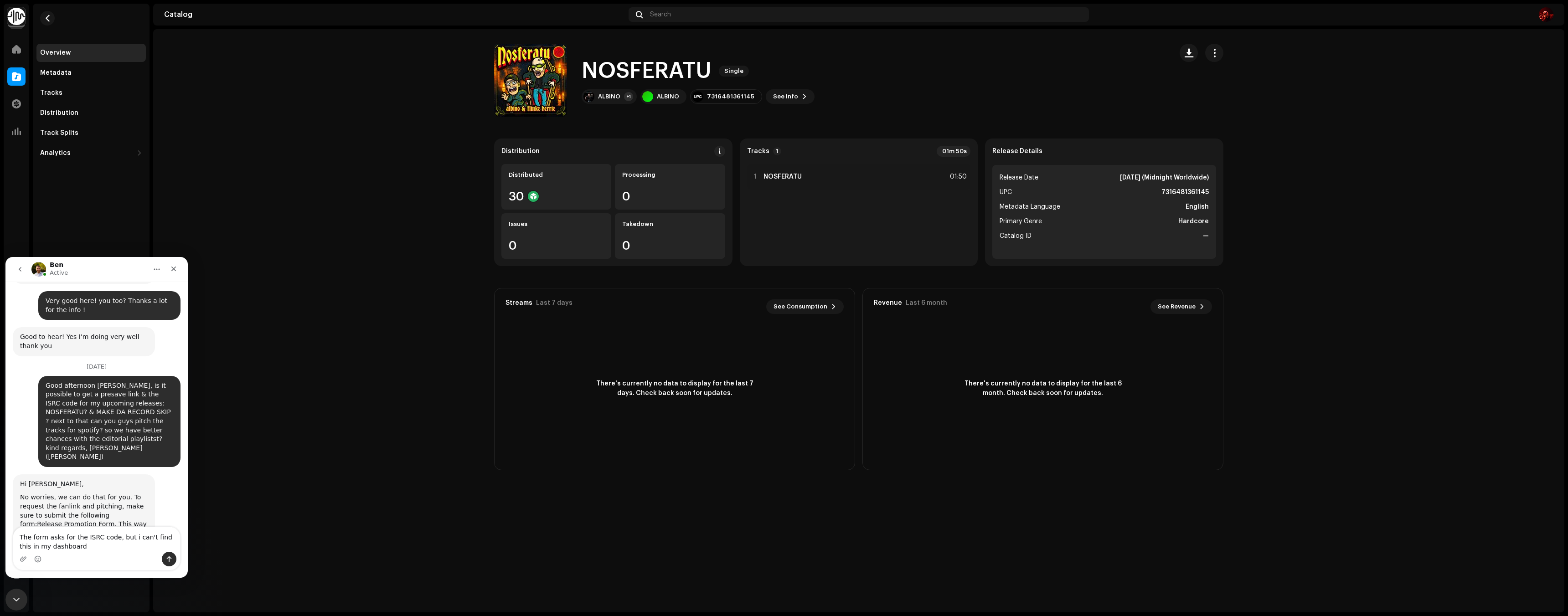
click at [1157, 244] on ul "Release Date [DATE] (Midnight Worldwide) UPC 7316481361145 Metadata Language En…" at bounding box center [1104, 212] width 224 height 94
click at [1026, 240] on span "Catalog ID" at bounding box center [1015, 236] width 32 height 11
click at [834, 170] on div "1 NOSFERATU 01:50" at bounding box center [859, 177] width 224 height 26
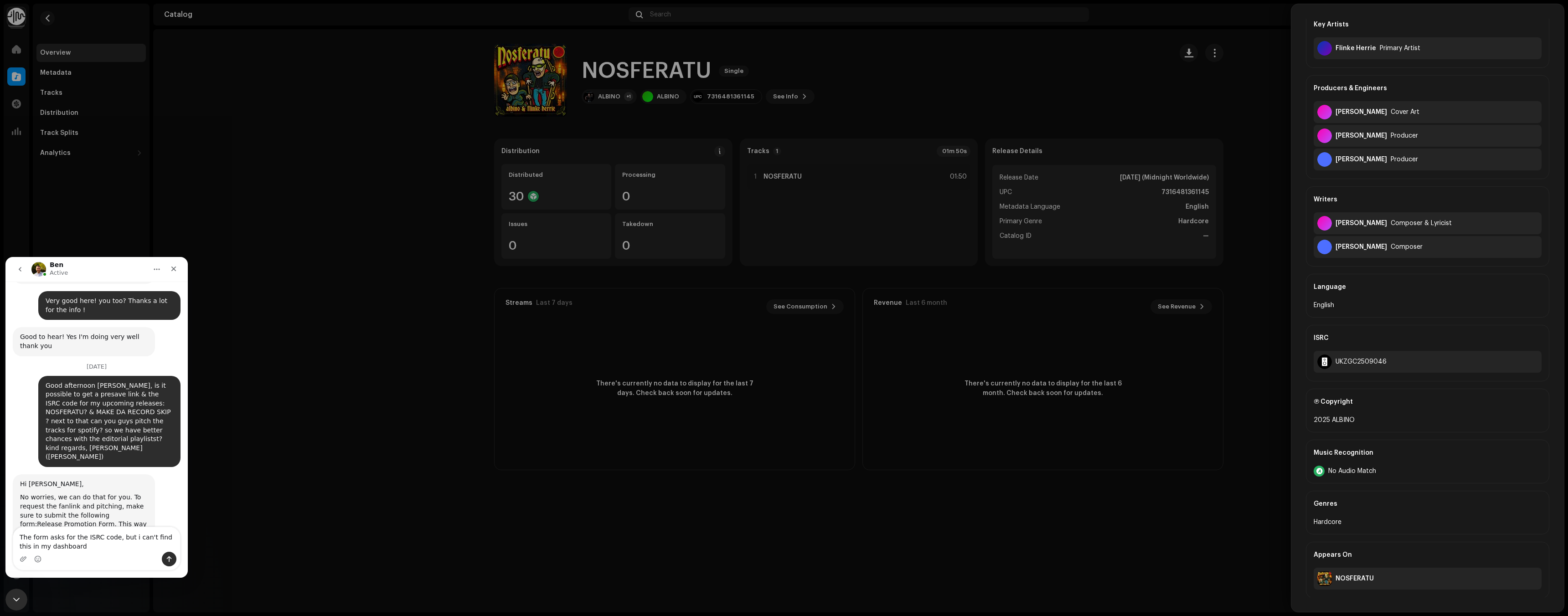
scroll to position [108, 0]
click at [1155, 558] on div at bounding box center [784, 308] width 1568 height 616
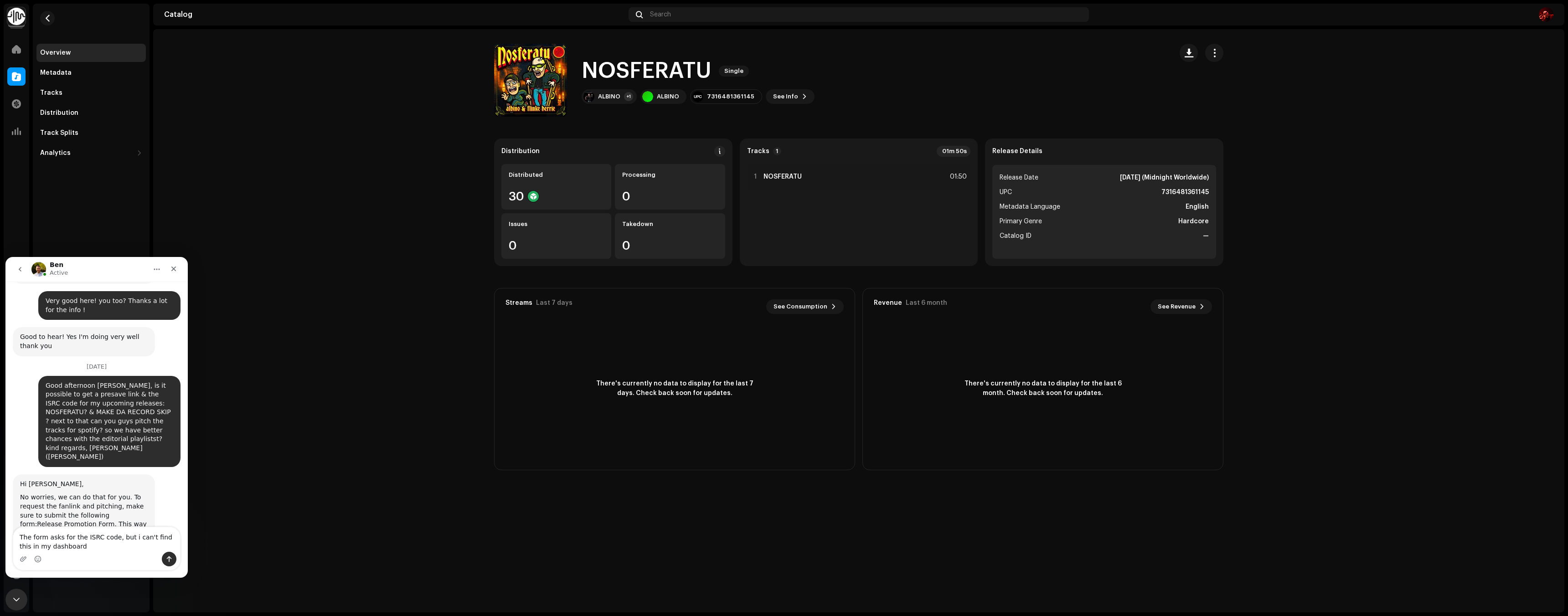
click at [72, 555] on div "Intercom messenger" at bounding box center [97, 559] width 167 height 15
click at [164, 559] on button "Send a message…" at bounding box center [169, 559] width 15 height 15
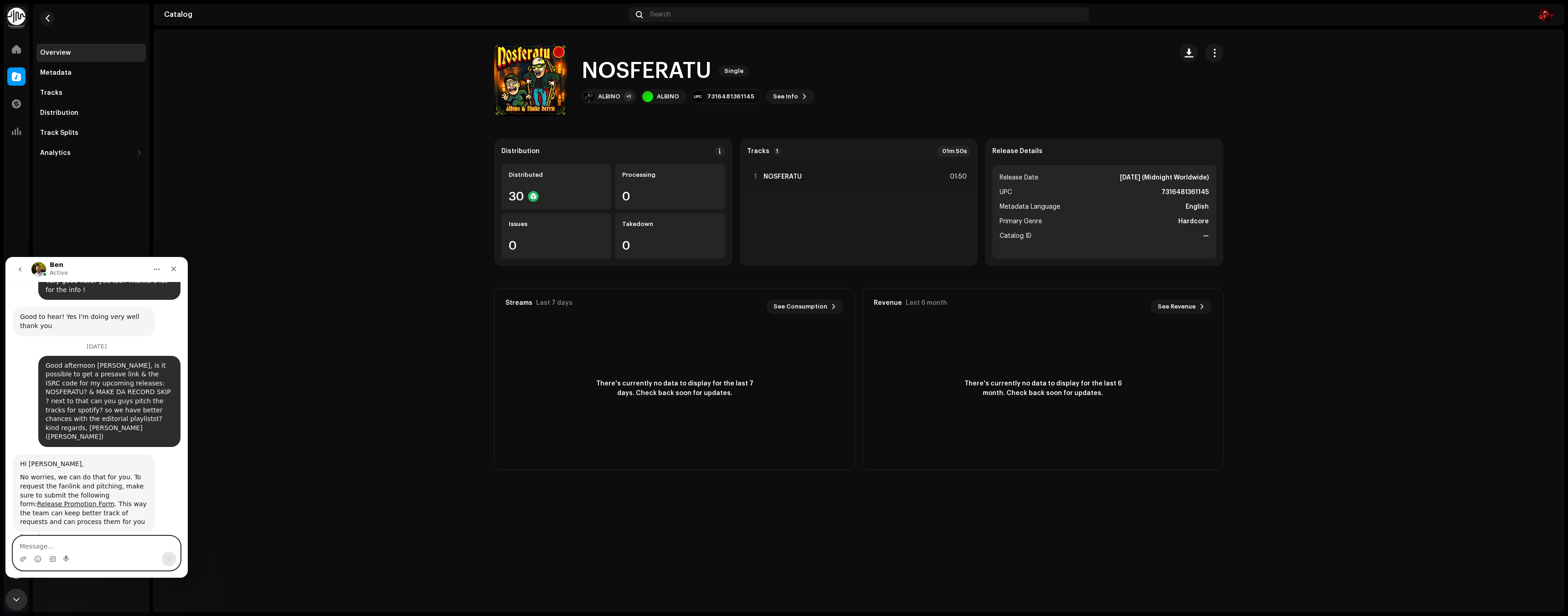
scroll to position [1012, 0]
click at [1210, 52] on span "button" at bounding box center [1214, 53] width 9 height 7
click at [1228, 79] on span "Copy Id" at bounding box center [1225, 75] width 24 height 7
click at [1190, 54] on span "button" at bounding box center [1189, 53] width 9 height 7
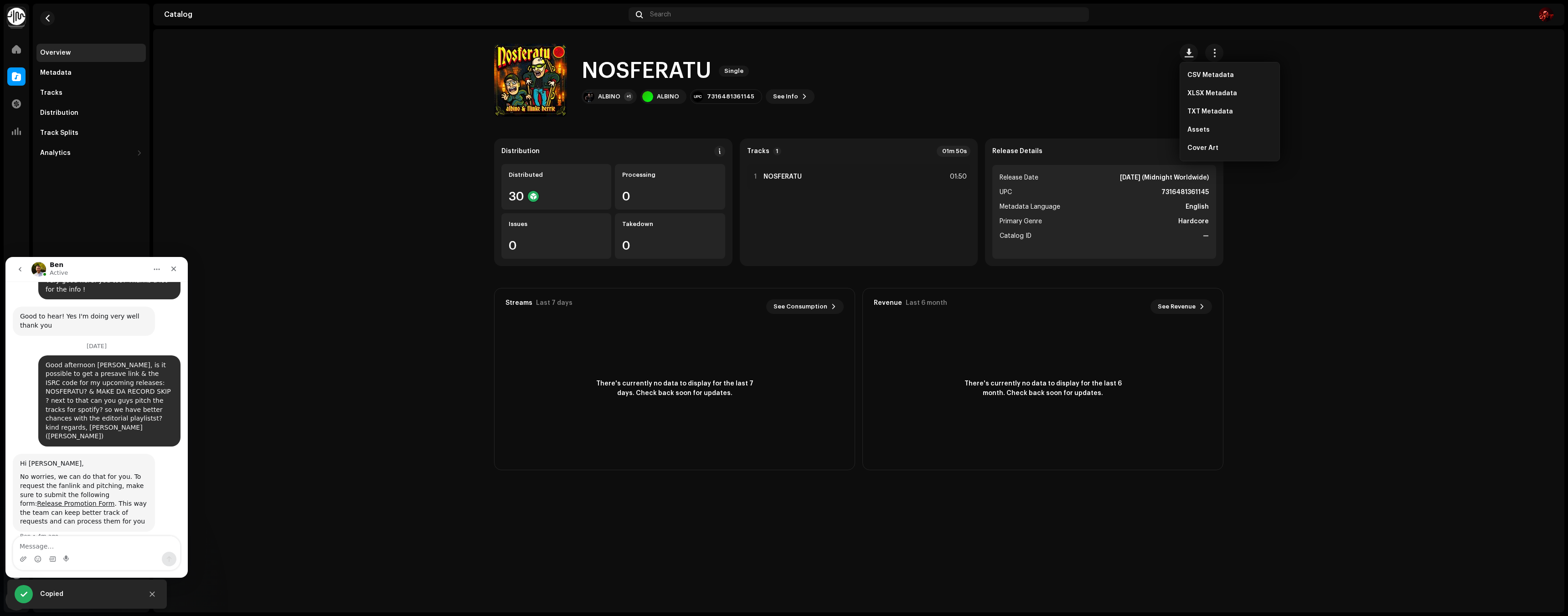
click at [1124, 74] on div "NOSFERATU Single ALBINO +1 ALBINO 7316481361145 See Info" at bounding box center [830, 80] width 671 height 73
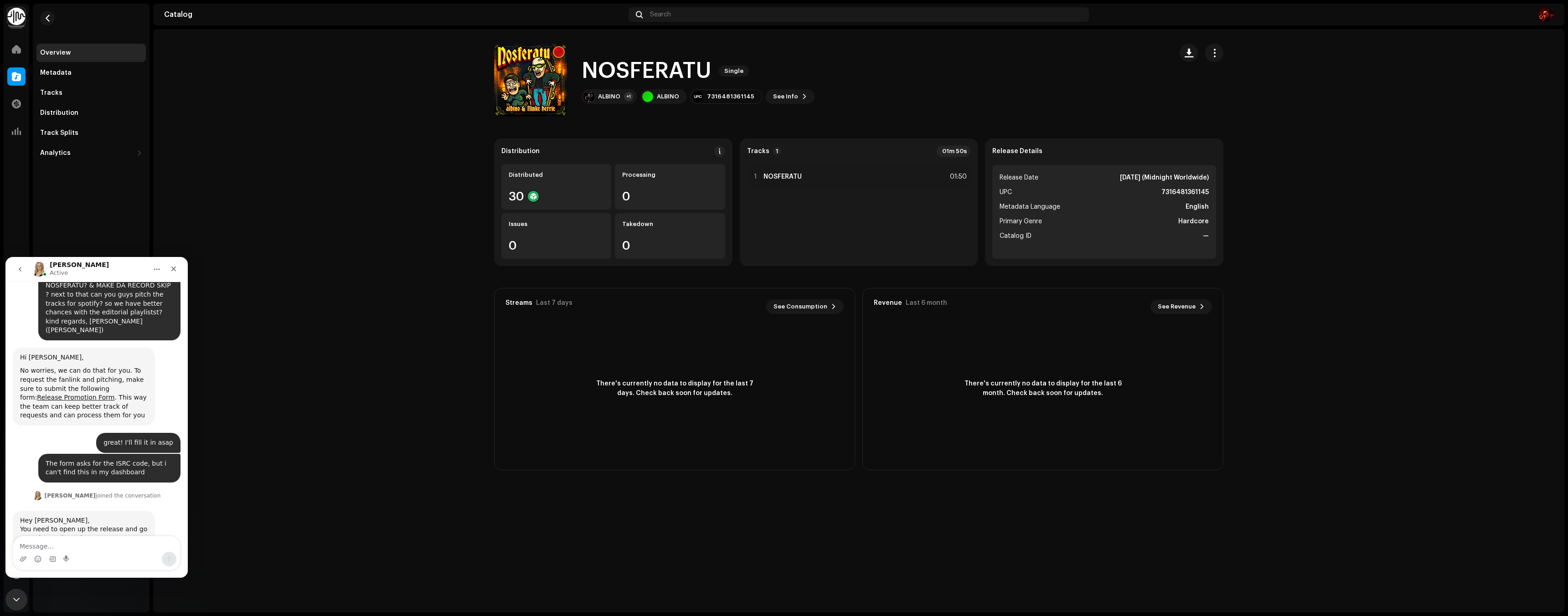
scroll to position [1121, 0]
drag, startPoint x: 95, startPoint y: 465, endPoint x: 23, endPoint y: 454, distance: 72.8
click at [23, 514] on div "Hey [PERSON_NAME], ​You need to open up the release and go onto the track secti…" at bounding box center [84, 532] width 128 height 35
click at [94, 514] on div "Hey [PERSON_NAME], ​You need to open up the release and go onto the track secti…" at bounding box center [84, 532] width 128 height 35
click at [93, 550] on img "Jessica says…" at bounding box center [81, 567] width 122 height 33
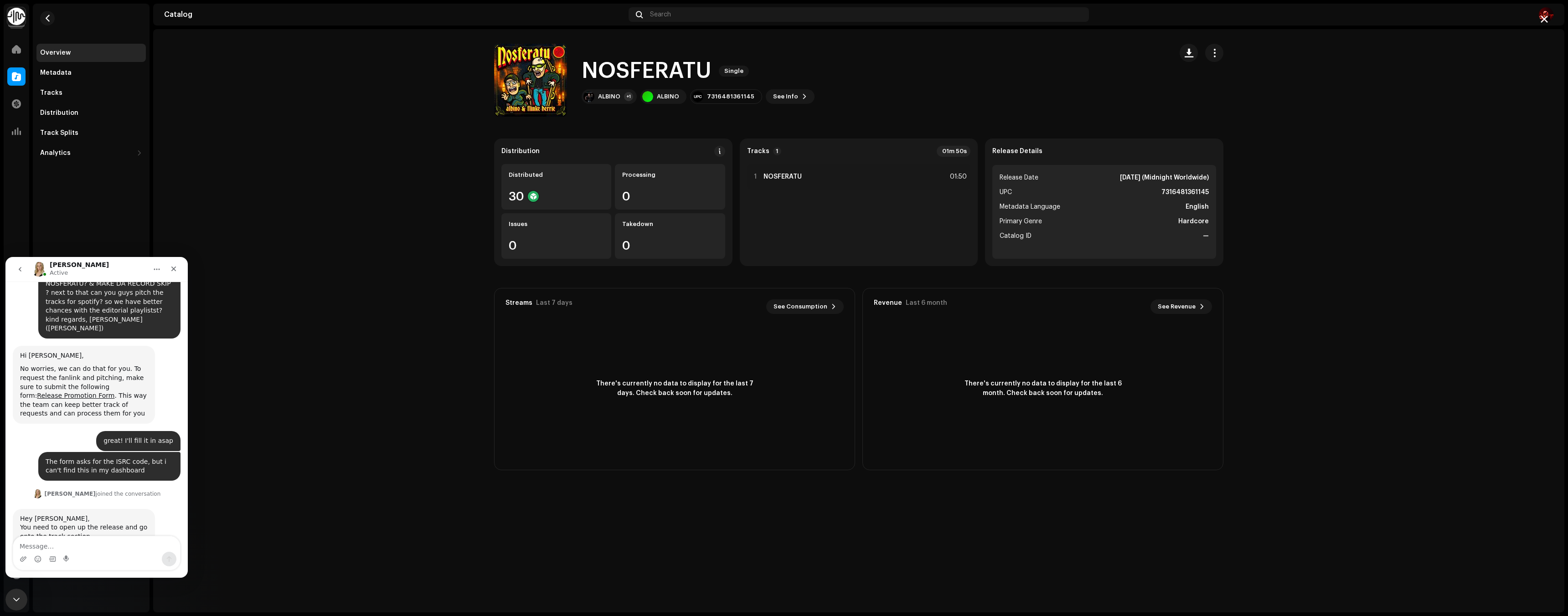
scroll to position [0, 0]
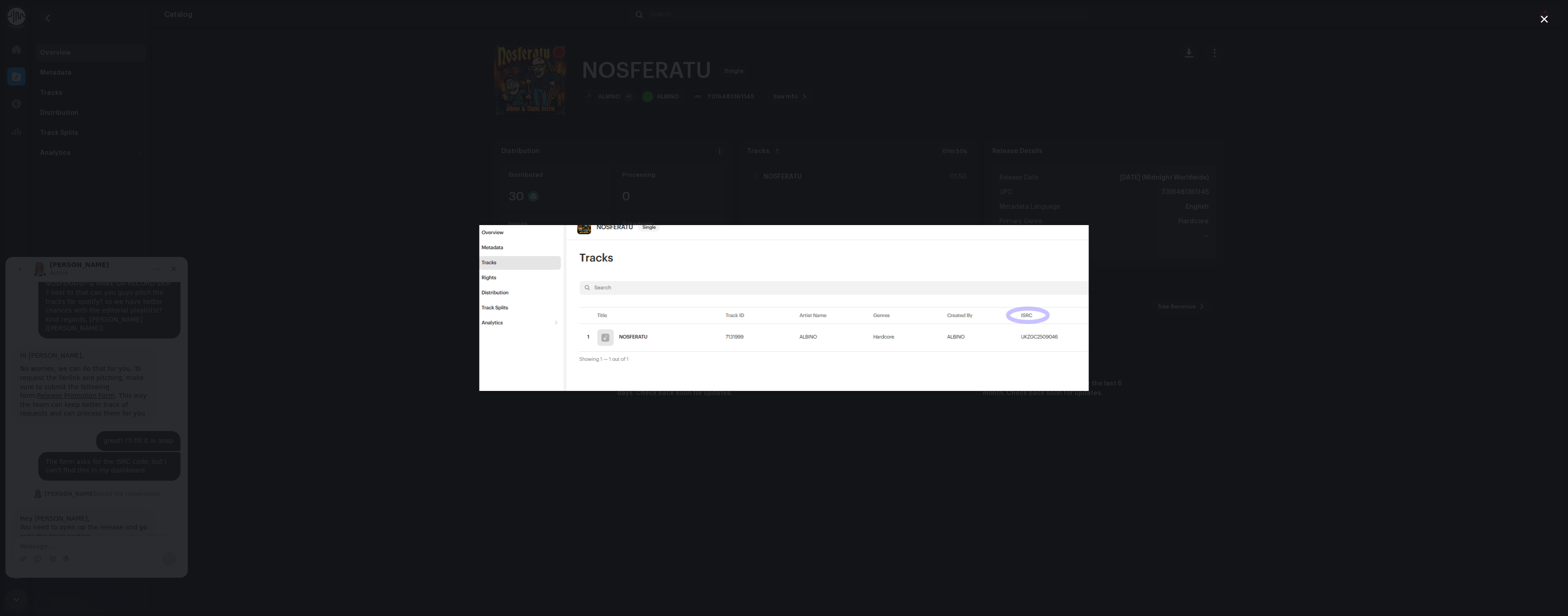
click at [329, 315] on div "Intercom messenger" at bounding box center [784, 308] width 1568 height 616
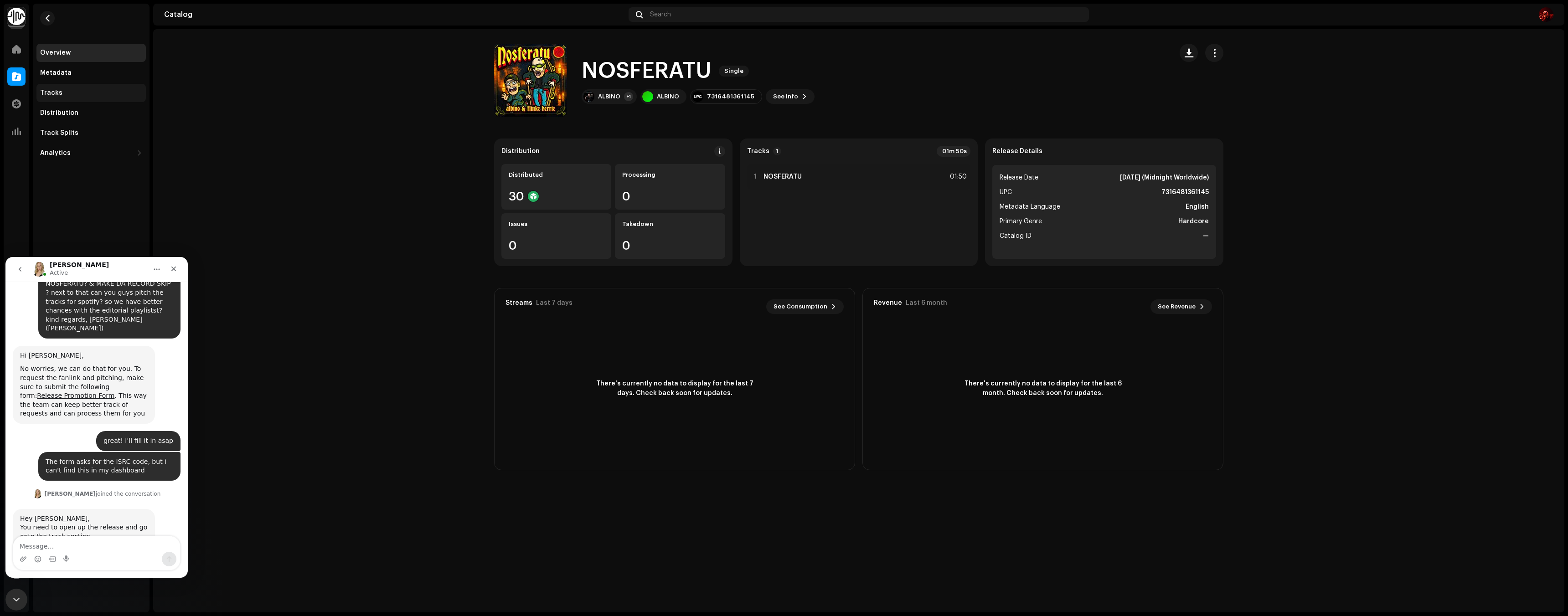
click at [82, 93] on div "Tracks" at bounding box center [91, 93] width 102 height 7
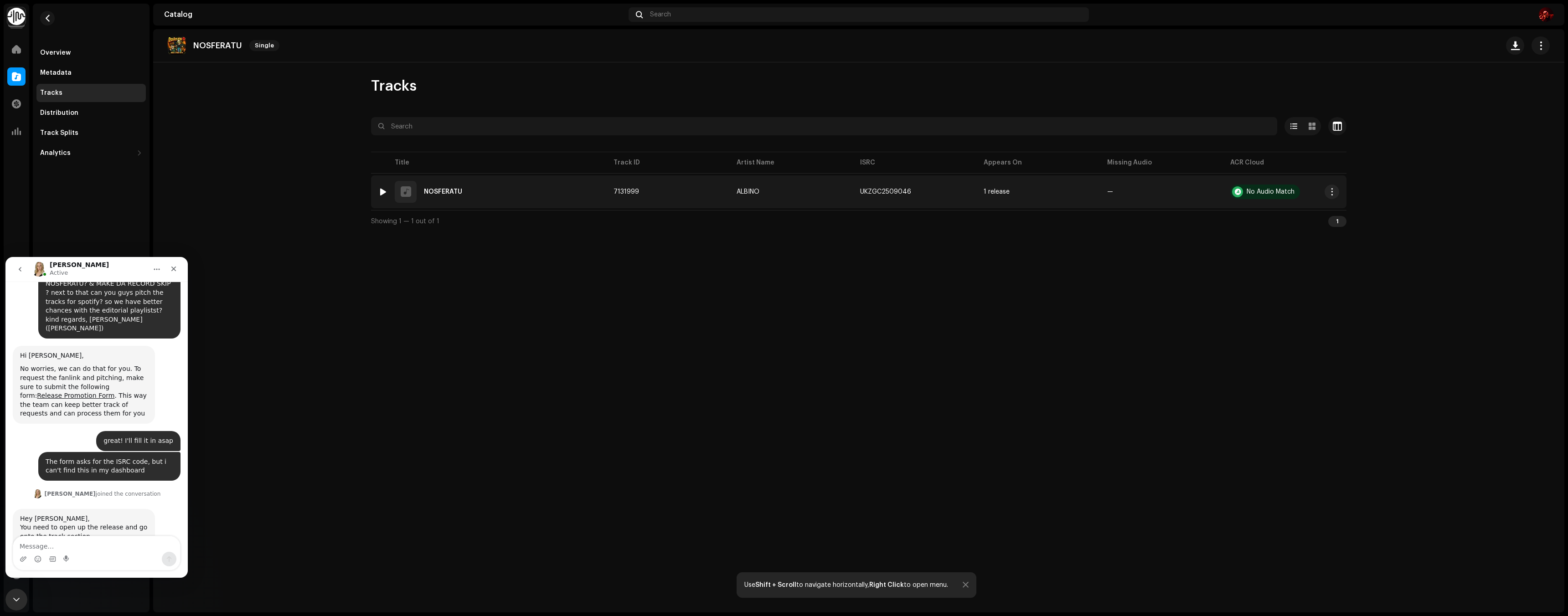
drag, startPoint x: 867, startPoint y: 195, endPoint x: 858, endPoint y: 189, distance: 10.8
click at [858, 189] on td "UKZGC2509046" at bounding box center [914, 192] width 124 height 33
click at [863, 190] on div "UKZGC2509046" at bounding box center [886, 192] width 51 height 6
click at [917, 191] on span "button" at bounding box center [920, 192] width 5 height 7
click at [75, 545] on textarea "Message…" at bounding box center [97, 544] width 167 height 15
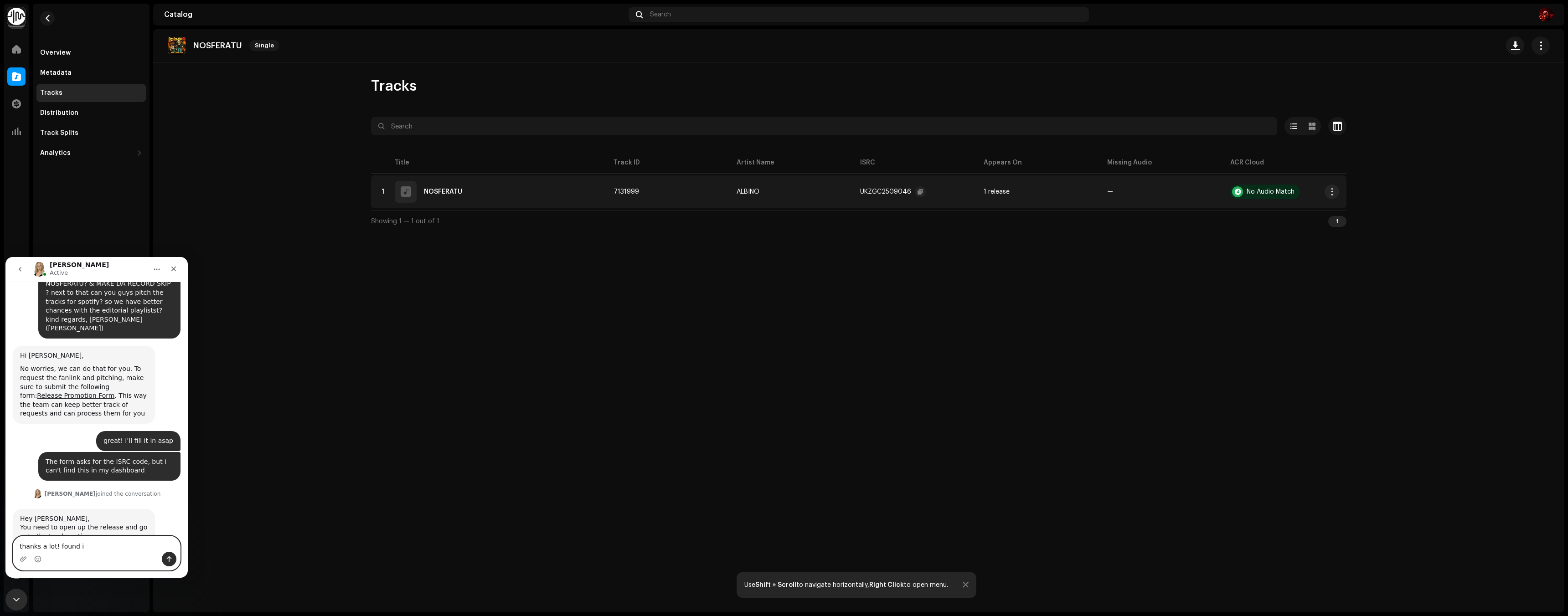
type textarea "thanks a lot! found it"
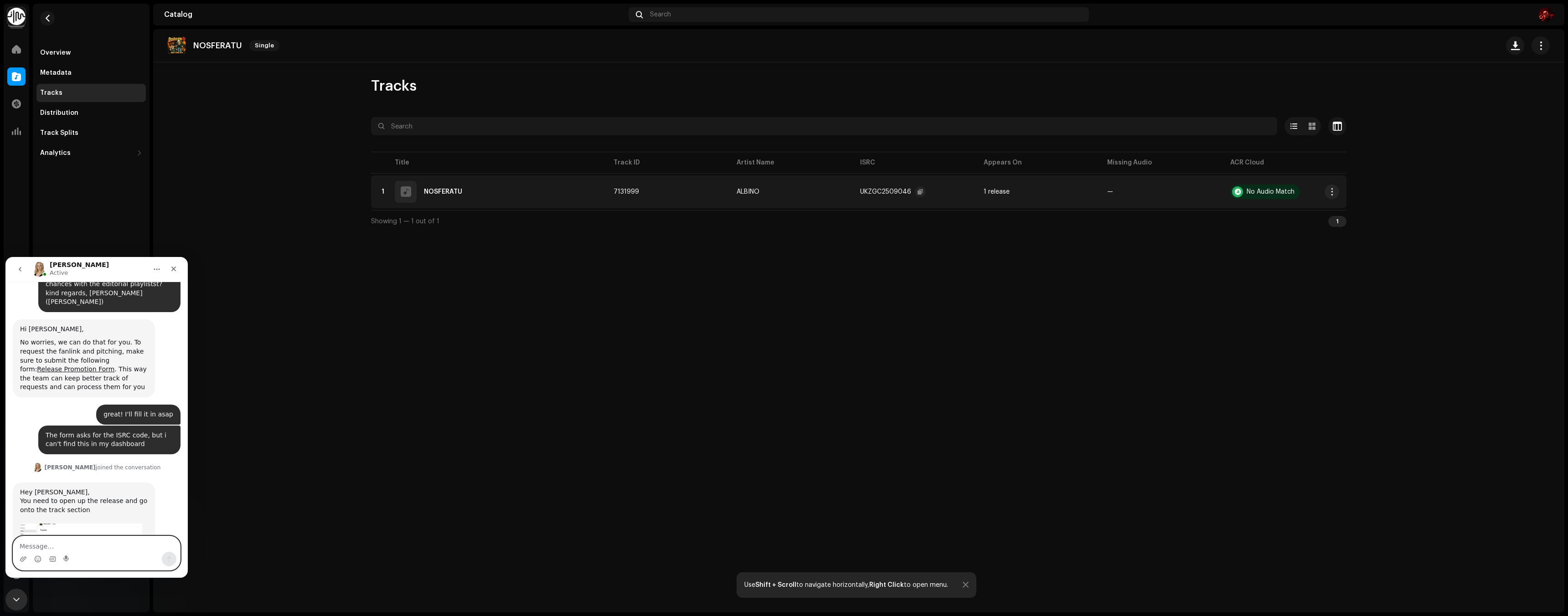
scroll to position [1148, 0]
click at [39, 270] on img "Intercom messenger" at bounding box center [39, 270] width 15 height 15
click at [915, 192] on button "button" at bounding box center [920, 192] width 11 height 11
click at [919, 193] on span "button" at bounding box center [920, 192] width 5 height 7
click at [75, 542] on textarea "Message…" at bounding box center [97, 544] width 167 height 15
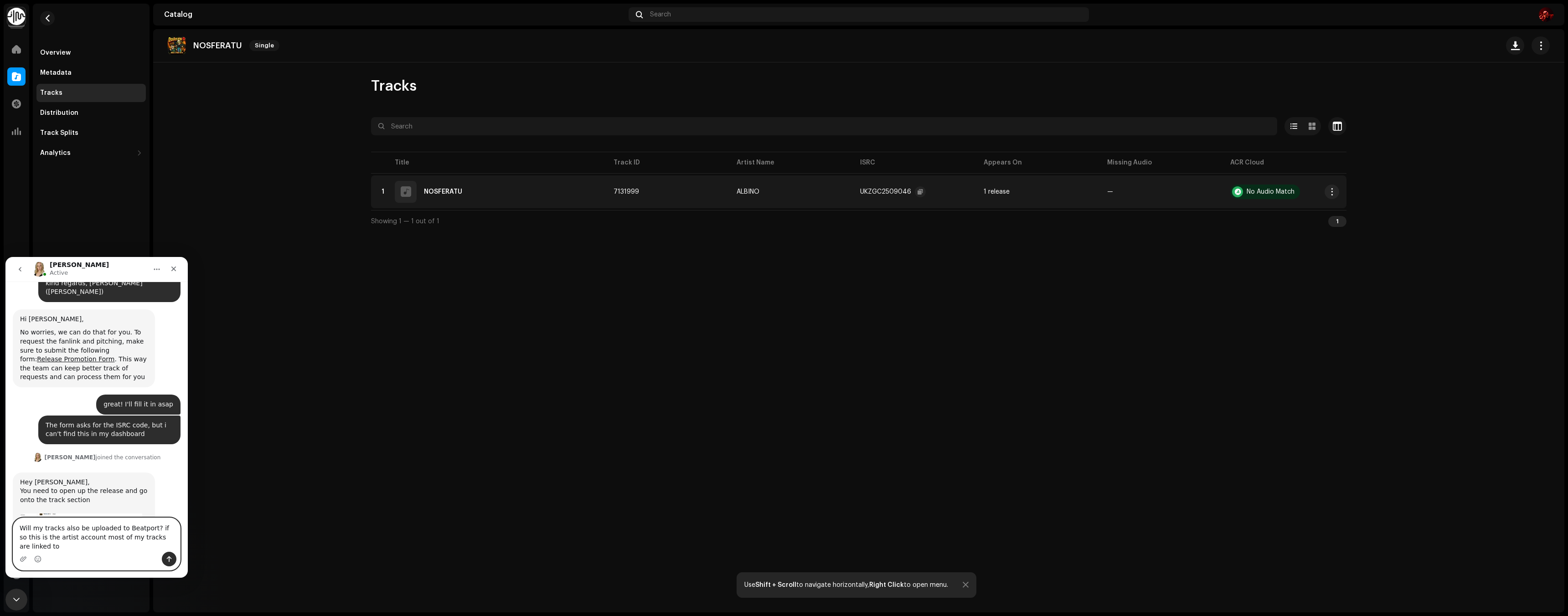
scroll to position [1166, 0]
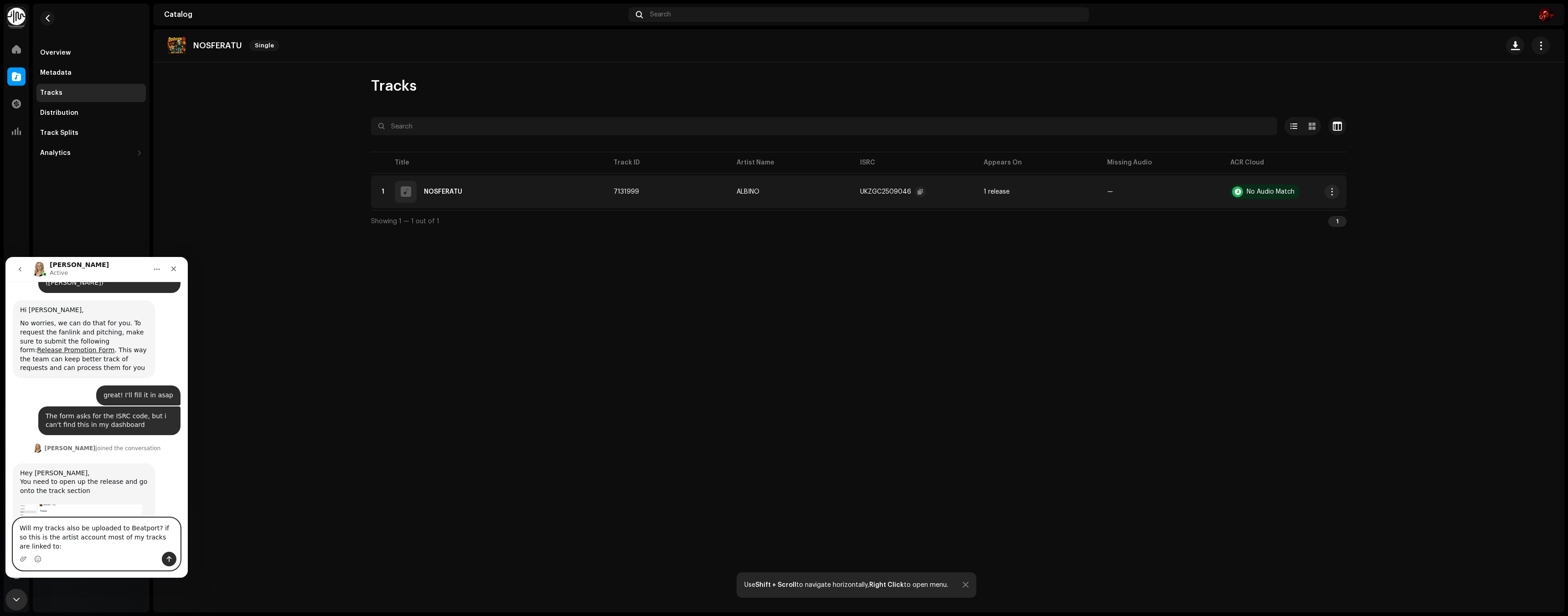
paste textarea "[URL][DOMAIN_NAME]"
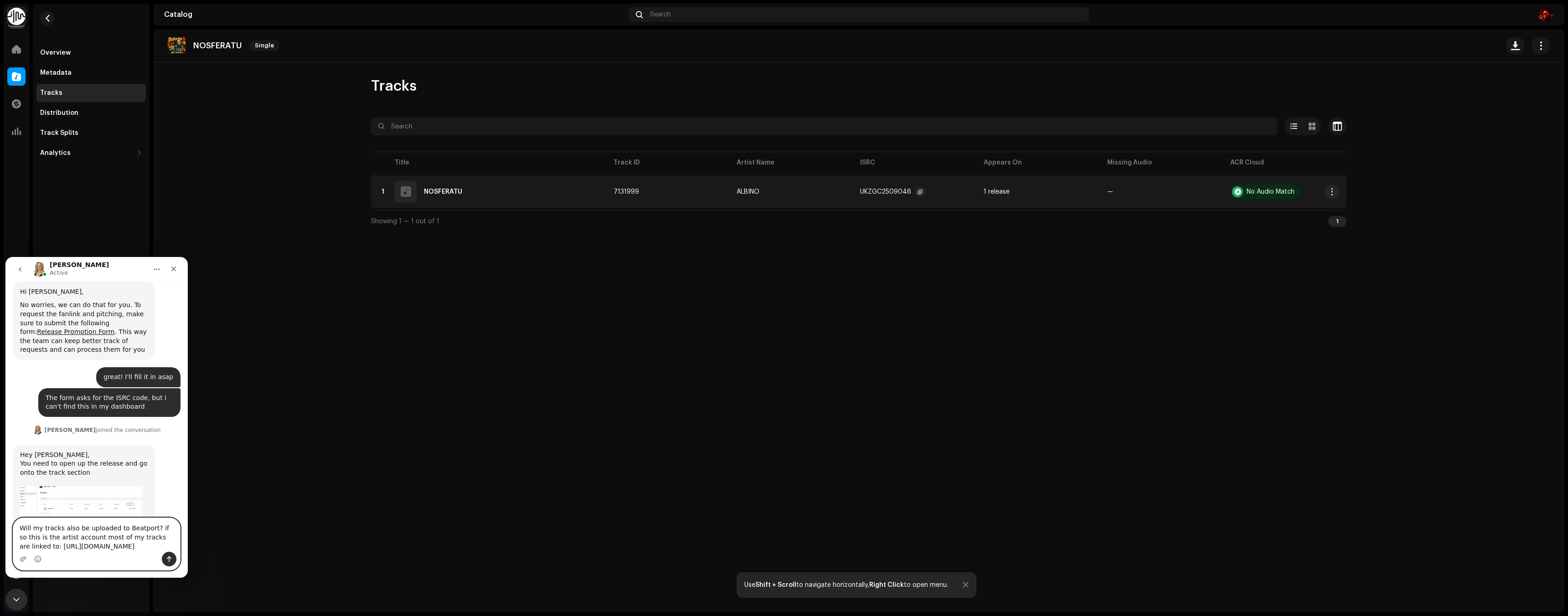
type textarea "Will my tracks also be uploaded to Beatport? if so this is the artist account m…"
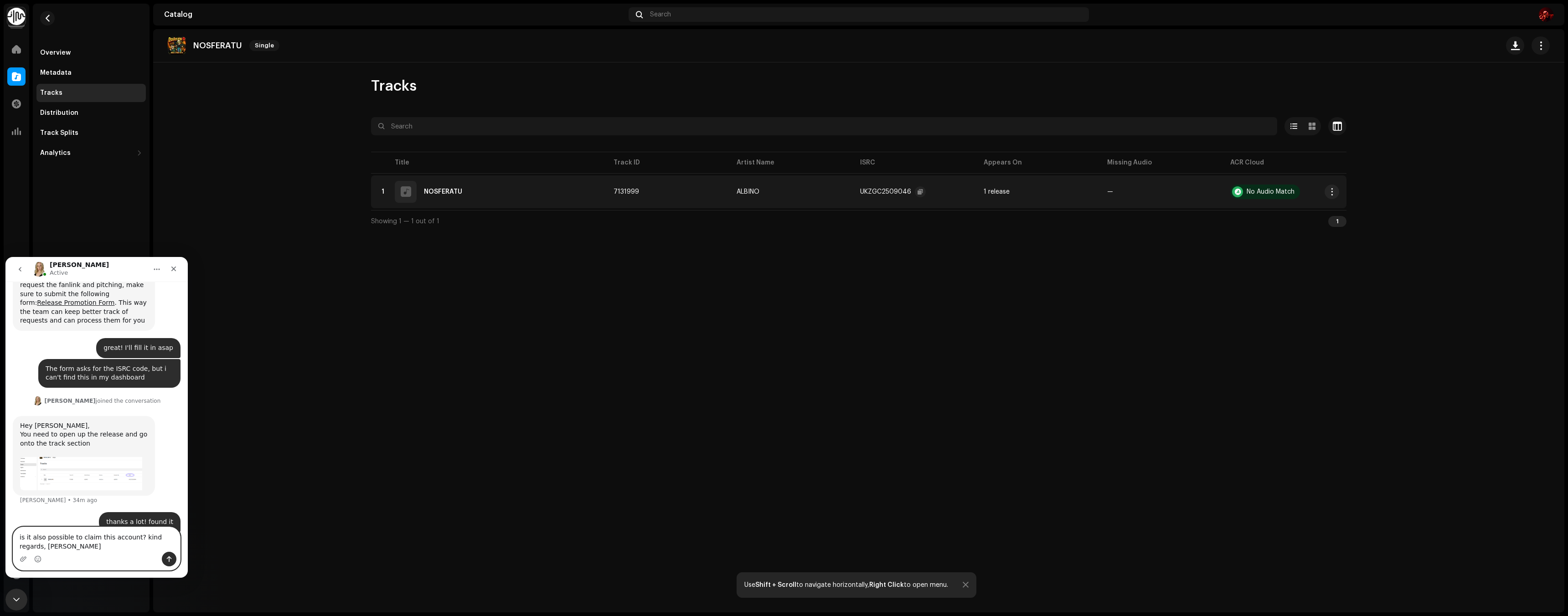
type textarea "is it also possible to claim this account? kind regards, [PERSON_NAME]"
